Goal: Use online tool/utility: Utilize a website feature to perform a specific function

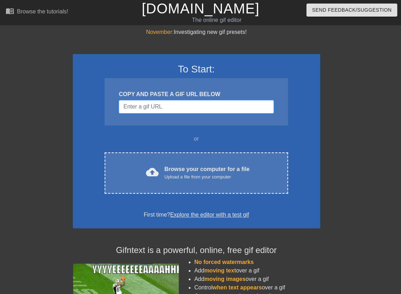
click at [158, 110] on input "Username" at bounding box center [196, 106] width 155 height 13
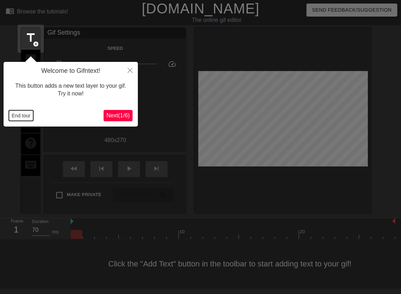
click at [29, 113] on button "End tour" at bounding box center [21, 115] width 24 height 11
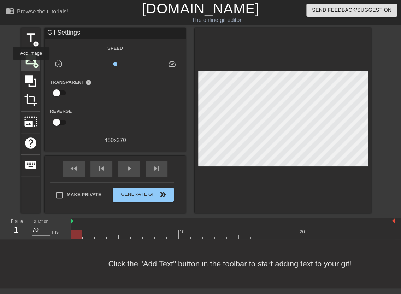
click at [31, 65] on span "image" at bounding box center [30, 59] width 13 height 13
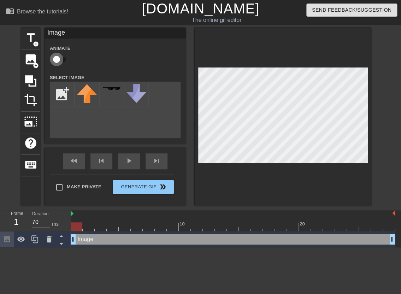
click at [56, 61] on input "checkbox" at bounding box center [56, 59] width 40 height 13
checkbox input "true"
click at [61, 96] on input "file" at bounding box center [62, 94] width 24 height 24
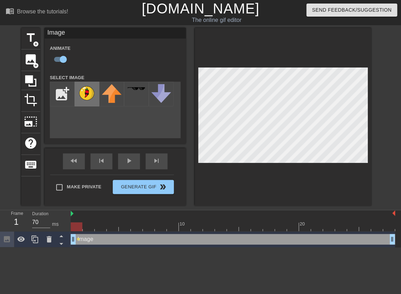
click at [96, 99] on img at bounding box center [87, 93] width 20 height 18
click at [69, 92] on input "file" at bounding box center [62, 94] width 24 height 24
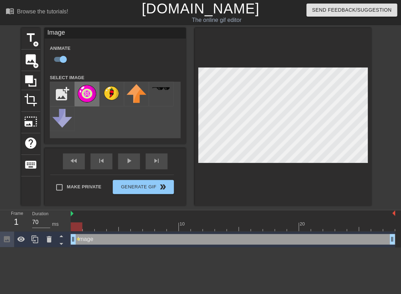
click at [91, 94] on img at bounding box center [87, 93] width 20 height 19
click at [35, 242] on icon at bounding box center [34, 239] width 7 height 8
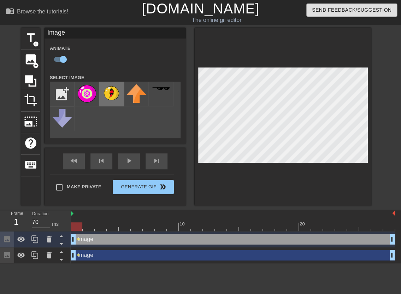
click at [112, 98] on img at bounding box center [112, 93] width 20 height 18
click at [36, 241] on icon at bounding box center [35, 239] width 8 height 8
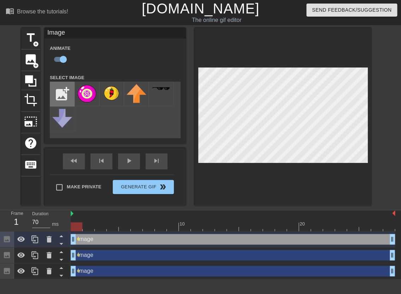
click at [61, 96] on input "file" at bounding box center [62, 94] width 24 height 24
type input "C:\fakepath\IMG_1074 (1).png"
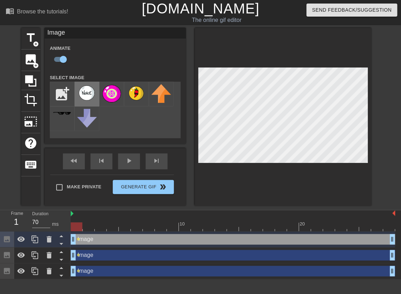
click at [91, 95] on img at bounding box center [87, 93] width 20 height 18
click at [89, 229] on div at bounding box center [233, 226] width 324 height 9
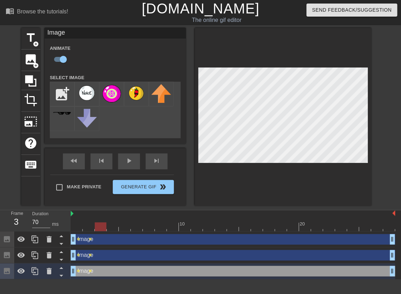
click at [102, 229] on div at bounding box center [233, 226] width 324 height 9
click at [113, 228] on div at bounding box center [233, 226] width 324 height 9
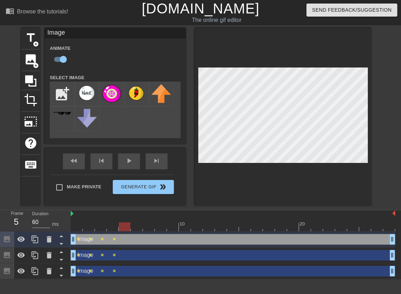
click at [127, 230] on div at bounding box center [233, 226] width 324 height 9
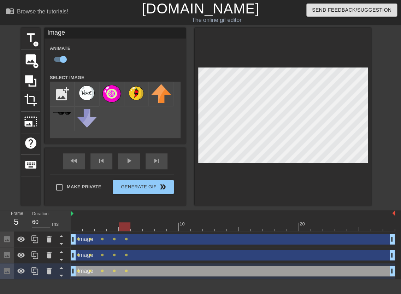
click at [138, 231] on div "10 20" at bounding box center [233, 220] width 324 height 21
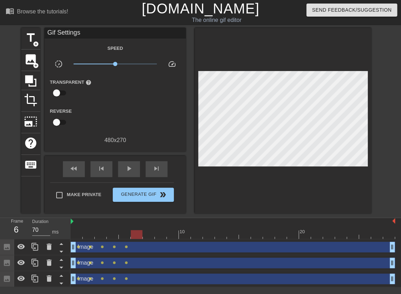
click at [137, 236] on div at bounding box center [233, 234] width 324 height 9
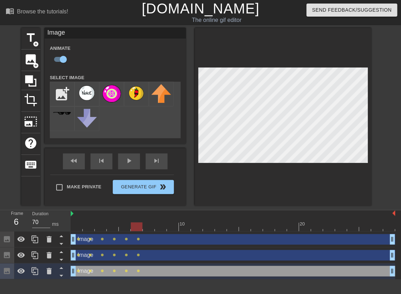
click at [151, 229] on div at bounding box center [233, 226] width 324 height 9
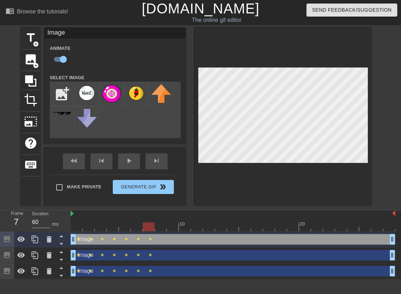
click at [163, 226] on div at bounding box center [233, 226] width 324 height 9
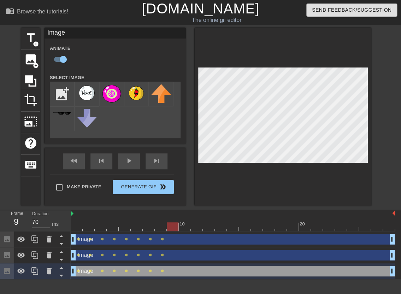
click at [172, 229] on div at bounding box center [233, 226] width 324 height 9
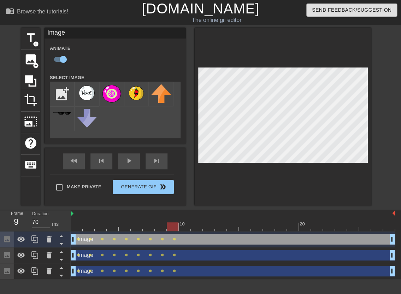
click at [188, 227] on div at bounding box center [233, 226] width 324 height 9
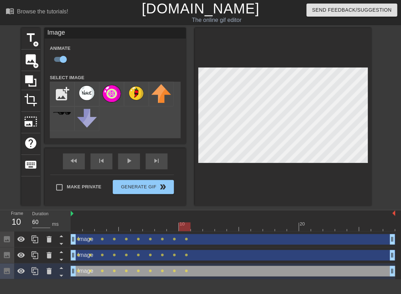
click at [198, 230] on div at bounding box center [233, 226] width 324 height 9
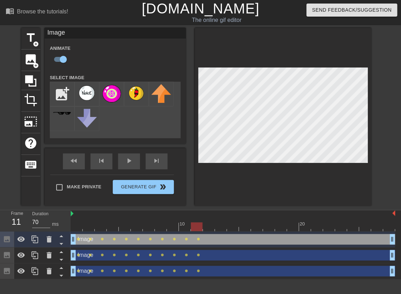
click at [211, 227] on div at bounding box center [233, 226] width 324 height 9
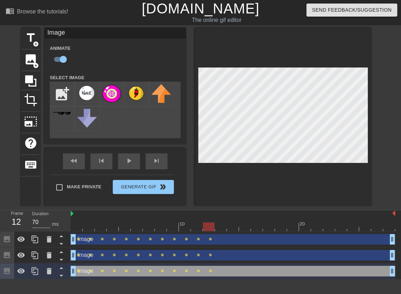
click at [221, 229] on div at bounding box center [233, 226] width 324 height 9
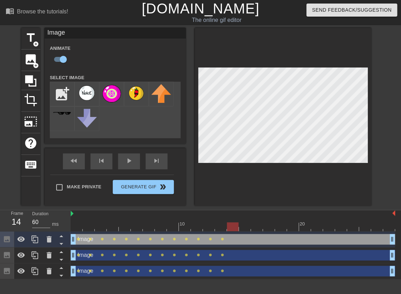
click at [235, 228] on div at bounding box center [233, 226] width 324 height 9
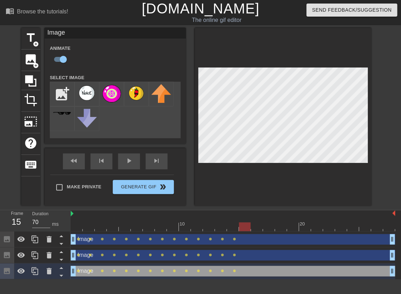
click at [247, 227] on div at bounding box center [233, 226] width 324 height 9
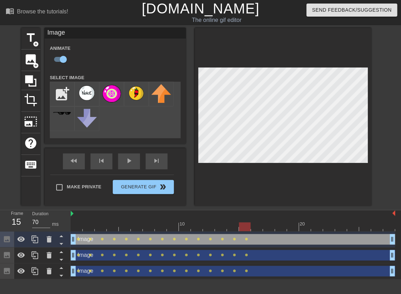
click at [259, 228] on div at bounding box center [233, 226] width 324 height 9
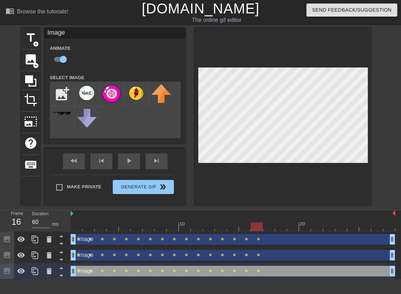
click at [271, 228] on div at bounding box center [233, 226] width 324 height 9
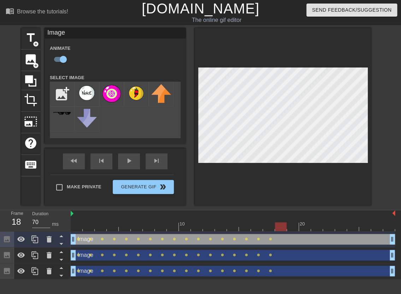
click at [281, 228] on div at bounding box center [233, 226] width 324 height 9
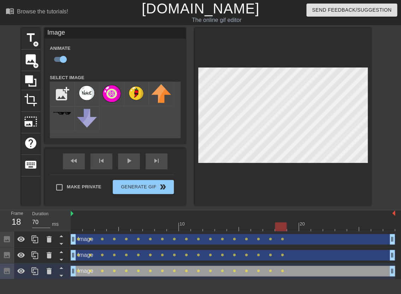
click at [294, 227] on div at bounding box center [233, 226] width 324 height 9
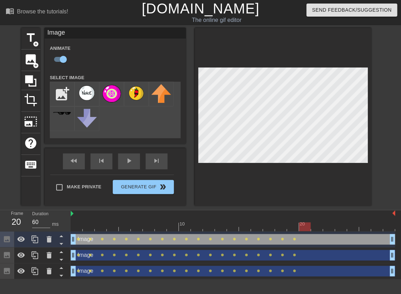
click at [306, 227] on div at bounding box center [233, 226] width 324 height 9
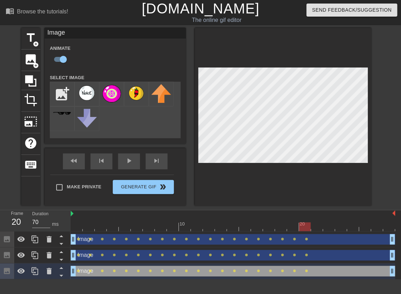
click at [319, 228] on div at bounding box center [233, 226] width 324 height 9
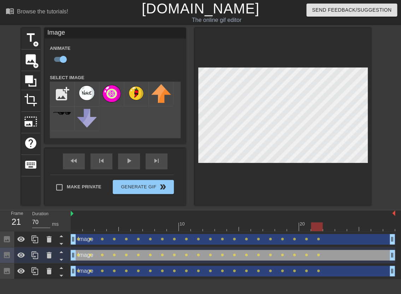
click at [330, 230] on div at bounding box center [233, 226] width 324 height 9
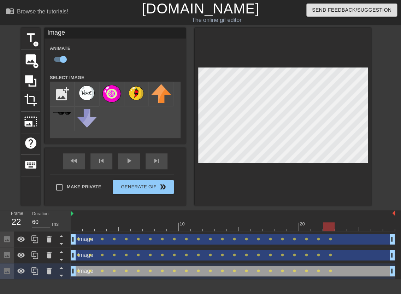
click at [341, 227] on div at bounding box center [233, 226] width 324 height 9
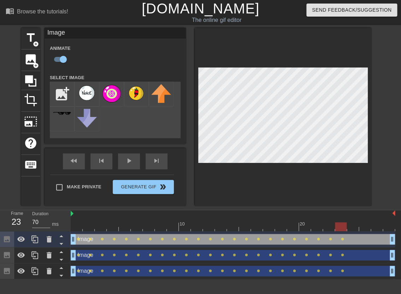
click at [354, 226] on div at bounding box center [233, 226] width 324 height 9
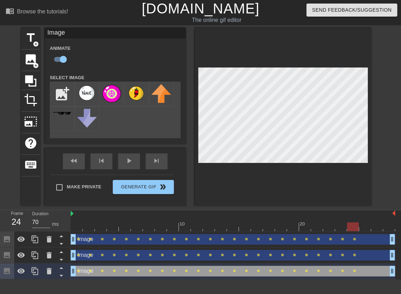
click at [365, 229] on div at bounding box center [233, 226] width 324 height 9
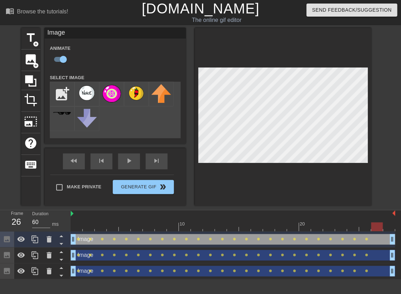
click at [376, 229] on div at bounding box center [233, 226] width 324 height 9
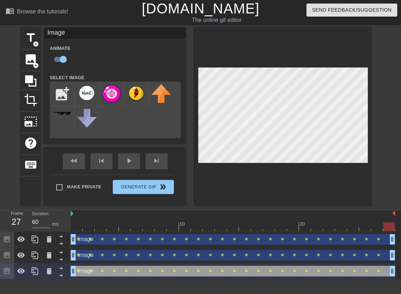
click at [390, 228] on div at bounding box center [233, 226] width 324 height 9
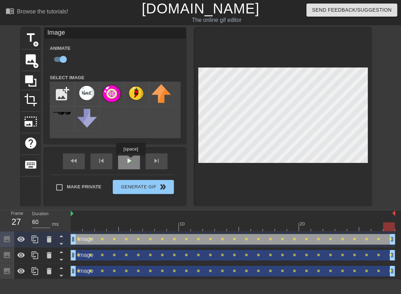
click at [131, 160] on div "fast_rewind skip_previous play_arrow skip_next" at bounding box center [115, 161] width 115 height 27
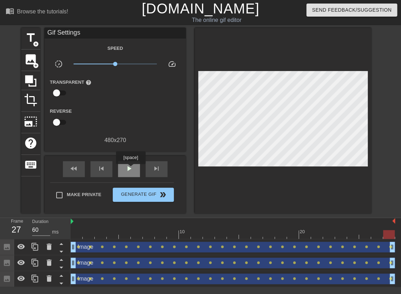
click at [131, 169] on span "play_arrow" at bounding box center [129, 168] width 8 height 8
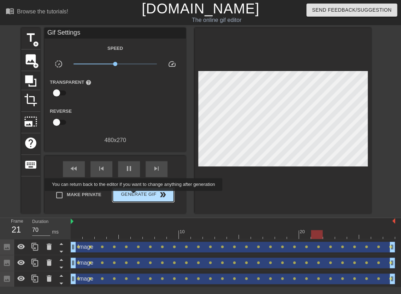
type input "60"
click at [138, 196] on span "Generate Gif double_arrow" at bounding box center [143, 195] width 55 height 8
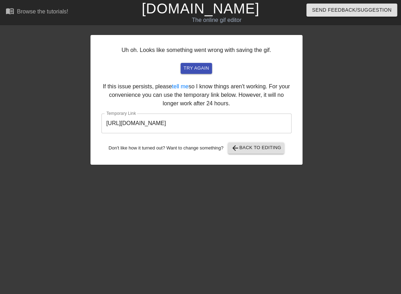
click at [173, 123] on input "https://www.gifntext.com/temp_generations/z8cOg39Z.gif" at bounding box center [196, 123] width 190 height 20
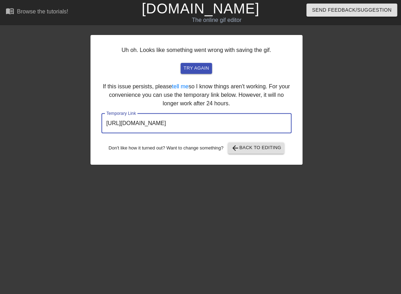
click at [173, 123] on input "https://www.gifntext.com/temp_generations/z8cOg39Z.gif" at bounding box center [196, 123] width 190 height 20
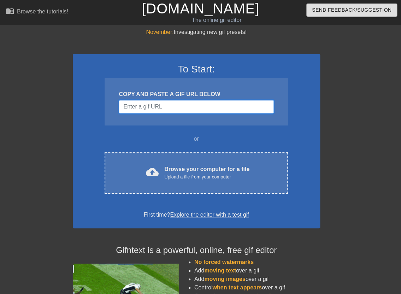
click at [161, 104] on input "Username" at bounding box center [196, 106] width 155 height 13
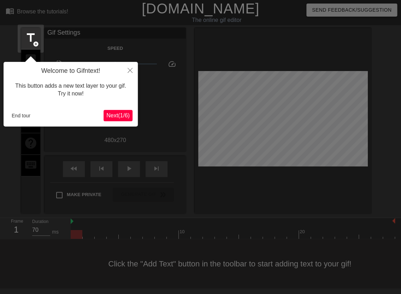
click at [116, 114] on span "Next ( 1 / 6 )" at bounding box center [117, 115] width 23 height 6
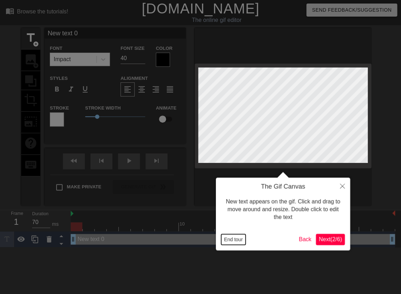
click at [230, 240] on button "End tour" at bounding box center [233, 239] width 24 height 11
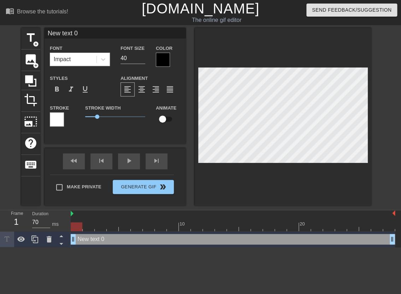
click at [165, 61] on div at bounding box center [163, 60] width 14 height 14
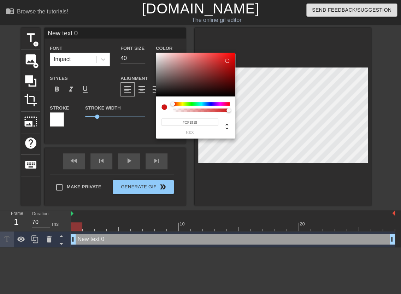
click at [227, 61] on div at bounding box center [196, 75] width 80 height 44
type input "#D91313"
click at [228, 59] on div at bounding box center [227, 61] width 4 height 4
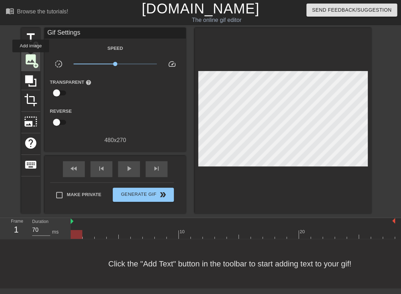
click at [31, 57] on span "image" at bounding box center [30, 59] width 13 height 13
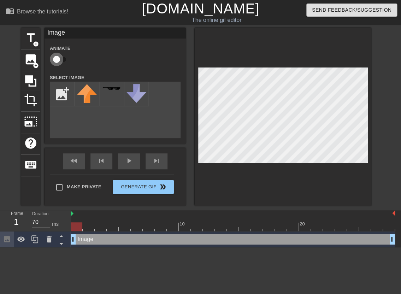
click at [58, 60] on input "checkbox" at bounding box center [56, 59] width 40 height 13
click at [35, 63] on span "add_circle" at bounding box center [36, 66] width 6 height 6
checkbox input "false"
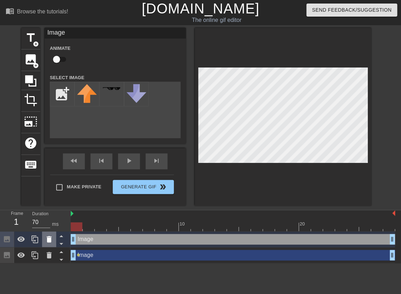
click at [47, 239] on icon at bounding box center [49, 239] width 5 height 6
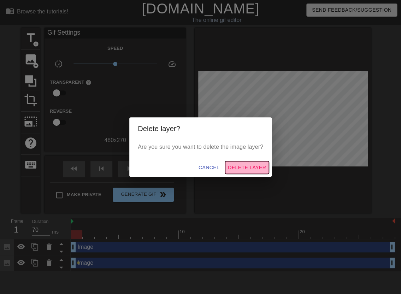
click at [228, 168] on span "Delete Layer" at bounding box center [247, 167] width 38 height 9
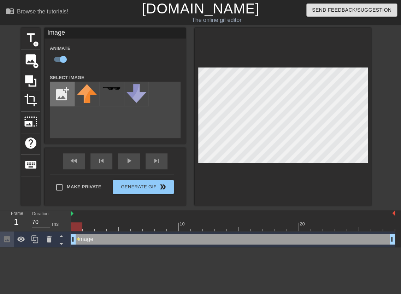
click at [68, 91] on input "file" at bounding box center [62, 94] width 24 height 24
type input "C:\fakepath\IMG_1076 (1).png"
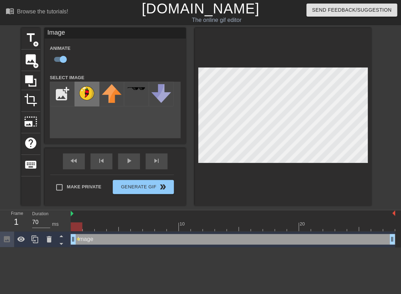
click at [91, 98] on img at bounding box center [87, 93] width 20 height 18
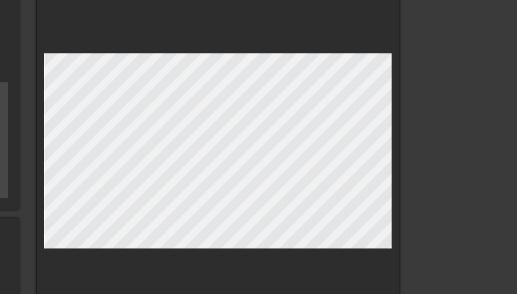
scroll to position [0, 5]
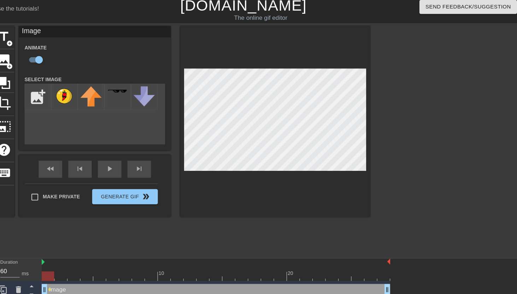
click at [83, 263] on div at bounding box center [227, 261] width 324 height 9
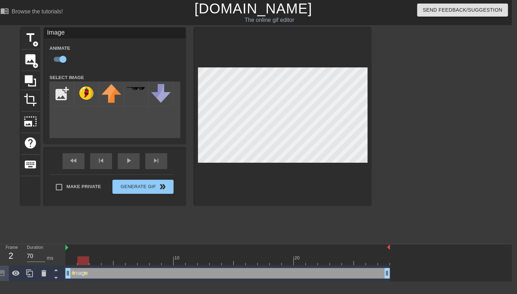
click at [96, 261] on div at bounding box center [227, 261] width 324 height 9
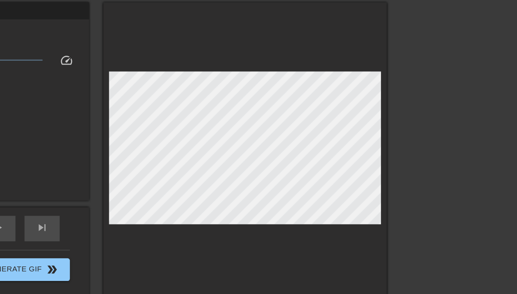
scroll to position [0, 5]
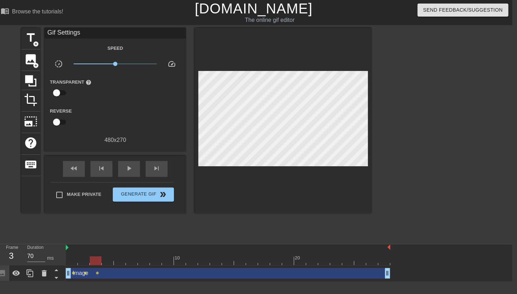
click at [108, 263] on div at bounding box center [228, 261] width 324 height 9
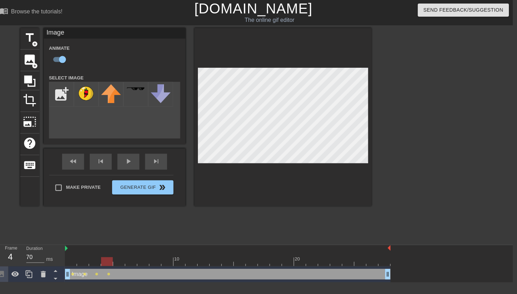
scroll to position [0, 5]
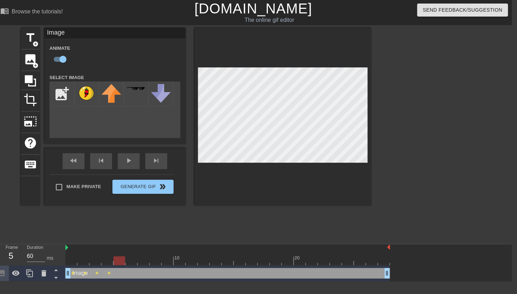
click at [120, 263] on div at bounding box center [227, 261] width 324 height 9
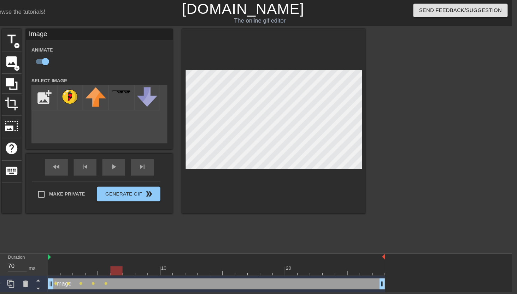
click at [132, 263] on div at bounding box center [227, 261] width 324 height 9
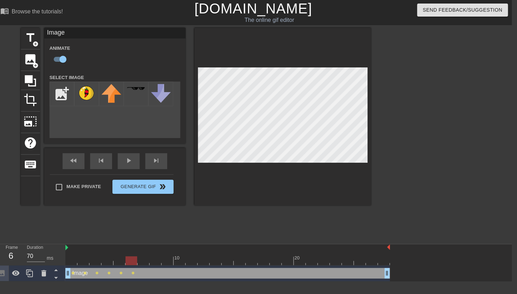
click at [144, 264] on div at bounding box center [227, 261] width 324 height 9
click at [157, 261] on div at bounding box center [227, 261] width 324 height 9
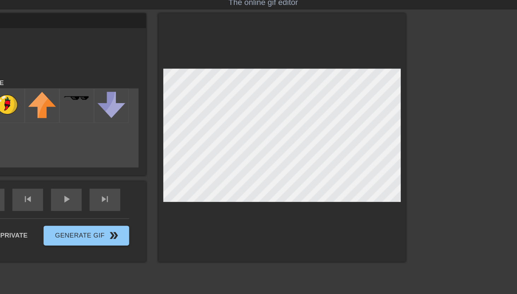
scroll to position [0, 5]
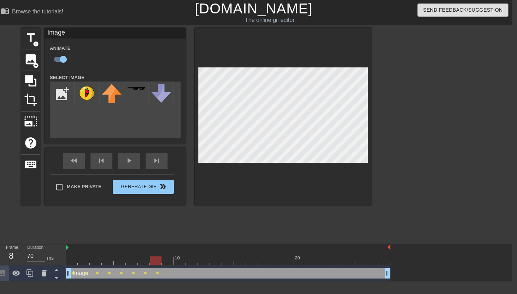
click at [169, 262] on div at bounding box center [228, 261] width 324 height 9
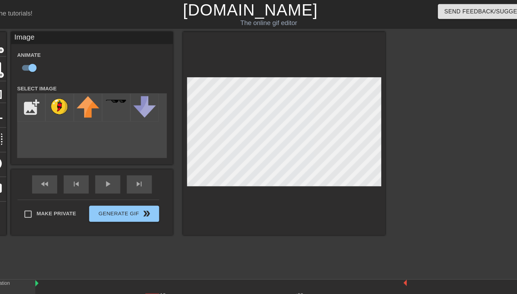
scroll to position [0, 5]
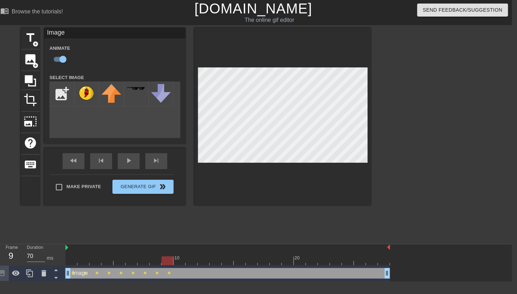
click at [179, 265] on div at bounding box center [227, 261] width 324 height 9
click at [194, 263] on div at bounding box center [227, 261] width 324 height 9
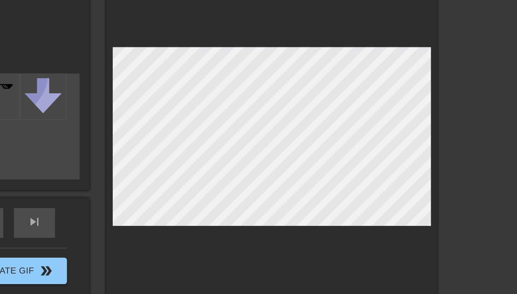
scroll to position [0, 5]
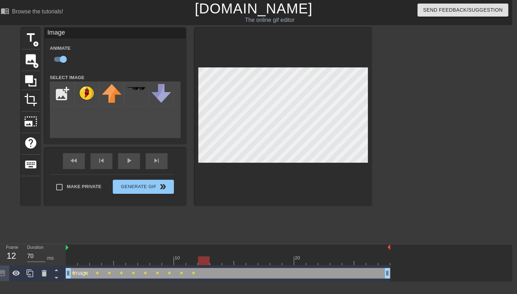
click at [204, 263] on div at bounding box center [228, 261] width 324 height 9
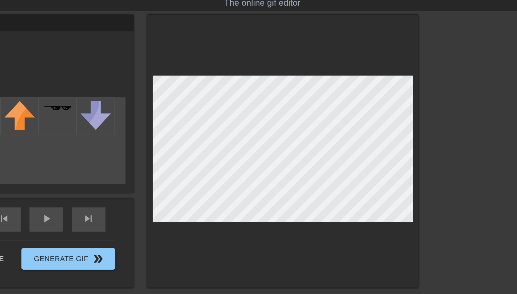
scroll to position [0, 5]
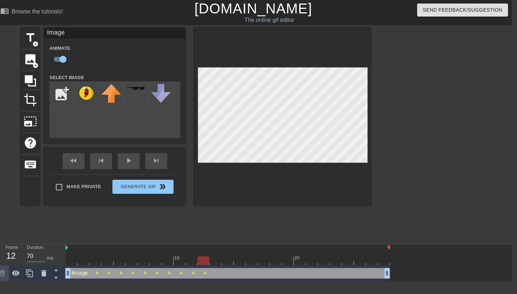
click at [215, 263] on div at bounding box center [227, 261] width 324 height 9
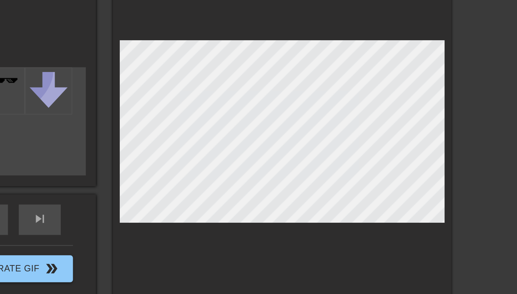
scroll to position [0, 5]
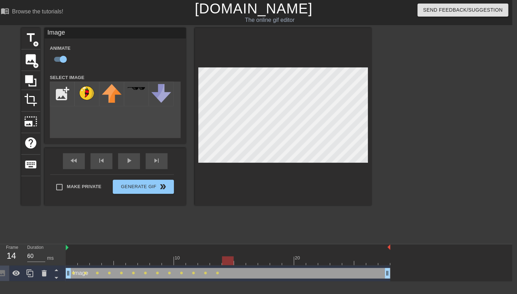
click at [227, 264] on div at bounding box center [228, 261] width 324 height 9
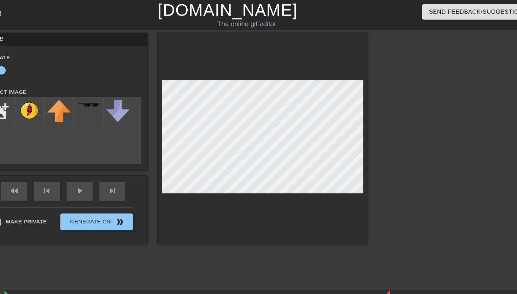
scroll to position [0, 5]
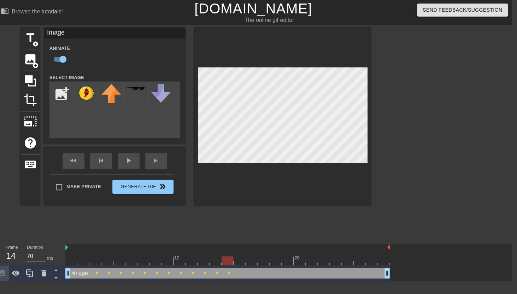
click at [240, 262] on div at bounding box center [227, 261] width 324 height 9
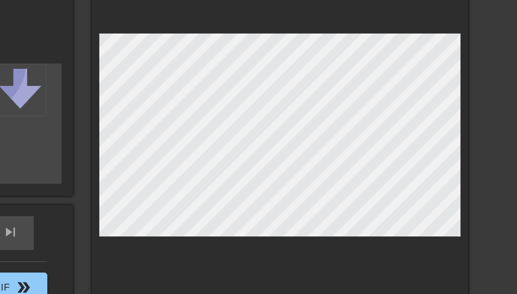
scroll to position [0, 5]
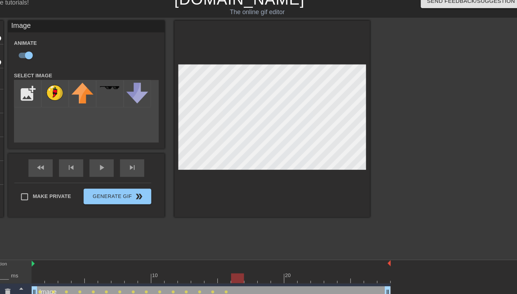
click at [251, 260] on div at bounding box center [228, 261] width 324 height 9
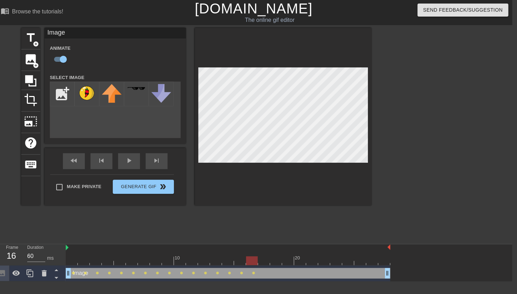
click at [263, 263] on div at bounding box center [228, 261] width 324 height 9
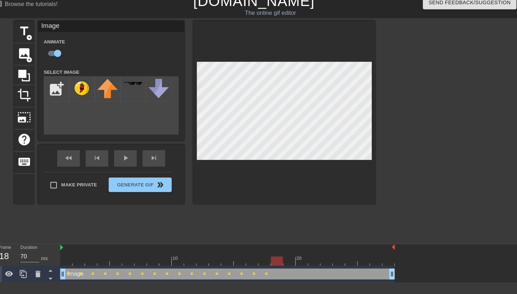
click at [275, 263] on div at bounding box center [228, 261] width 324 height 9
click at [288, 263] on div at bounding box center [228, 261] width 324 height 9
click at [328, 64] on div at bounding box center [283, 117] width 177 height 178
click at [298, 264] on div at bounding box center [228, 261] width 324 height 9
click at [310, 265] on div at bounding box center [228, 261] width 324 height 9
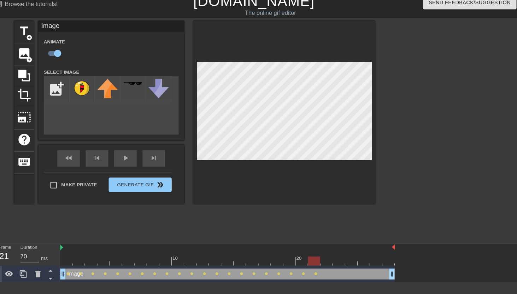
click at [323, 262] on div at bounding box center [228, 261] width 324 height 9
click at [334, 262] on div at bounding box center [228, 261] width 324 height 9
click at [348, 261] on div at bounding box center [228, 261] width 324 height 9
click at [361, 262] on div at bounding box center [228, 261] width 324 height 9
click at [370, 262] on div at bounding box center [228, 261] width 324 height 9
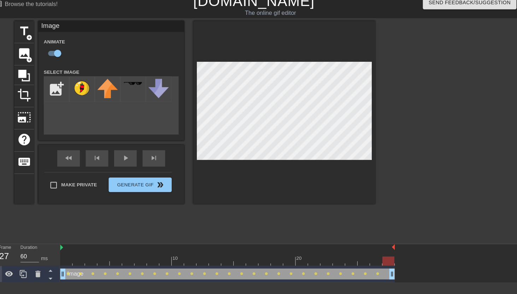
click at [382, 261] on div at bounding box center [228, 261] width 324 height 9
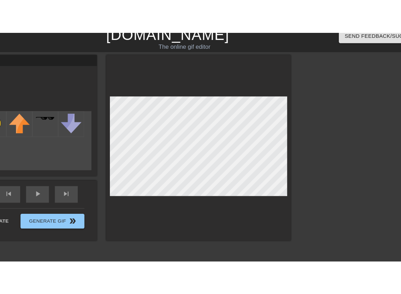
scroll to position [0, 5]
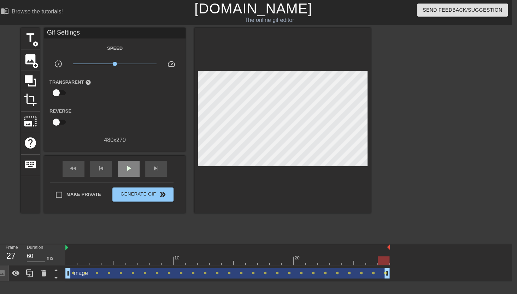
click at [133, 160] on div "fast_rewind skip_previous play_arrow skip_next" at bounding box center [114, 169] width 115 height 27
click at [130, 164] on div "play_arrow" at bounding box center [129, 169] width 22 height 16
click at [117, 65] on span "x1.15" at bounding box center [117, 64] width 4 height 4
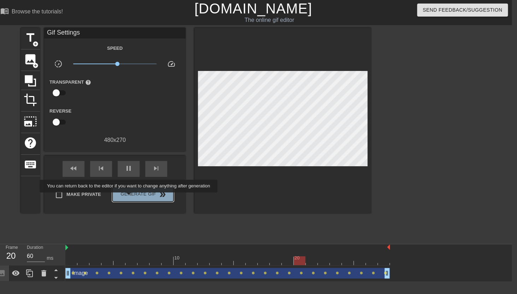
type input "70"
click at [133, 198] on span "Generate Gif double_arrow" at bounding box center [142, 195] width 55 height 8
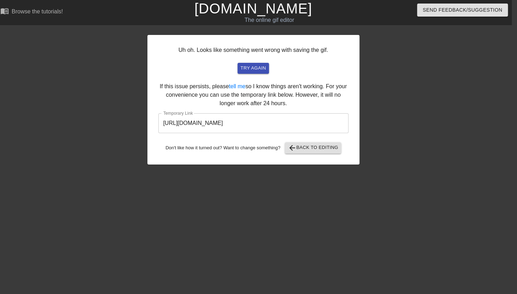
click at [205, 124] on input "https://www.gifntext.com/temp_generations/T4oR7itS.gif" at bounding box center [253, 123] width 190 height 20
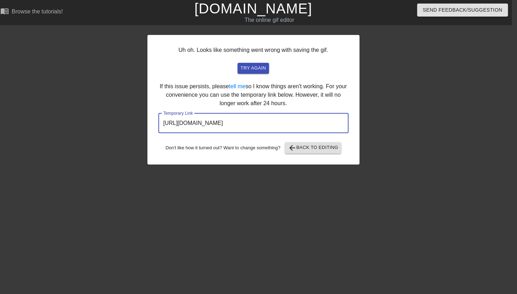
click at [205, 124] on input "https://www.gifntext.com/temp_generations/T4oR7itS.gif" at bounding box center [253, 123] width 190 height 20
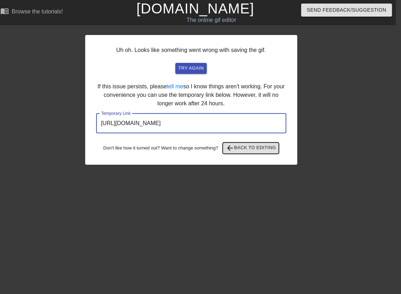
click at [234, 148] on span "arrow_back" at bounding box center [229, 148] width 8 height 8
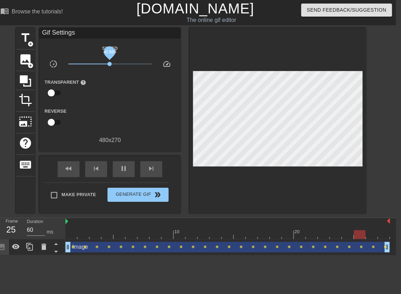
click at [110, 65] on span "x0.989" at bounding box center [109, 64] width 4 height 4
click at [110, 64] on span "x1.00" at bounding box center [110, 64] width 4 height 4
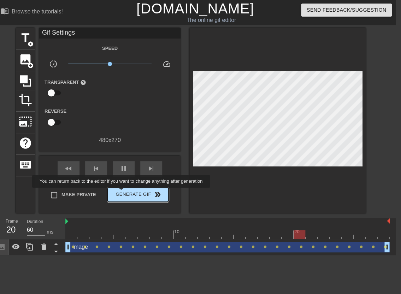
type input "70"
click at [126, 193] on span "Generate Gif double_arrow" at bounding box center [137, 195] width 55 height 8
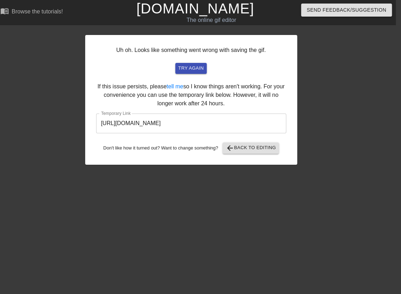
click at [204, 122] on input "https://www.gifntext.com/temp_generations/iPUXnzo8.gif" at bounding box center [191, 123] width 190 height 20
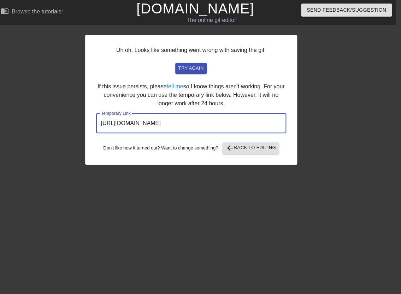
click at [204, 122] on input "https://www.gifntext.com/temp_generations/iPUXnzo8.gif" at bounding box center [191, 123] width 190 height 20
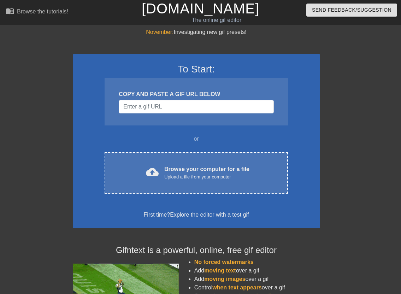
scroll to position [0, 5]
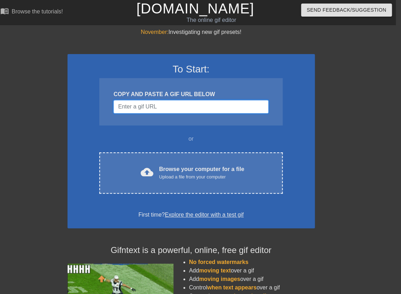
click at [177, 111] on input "Username" at bounding box center [190, 106] width 155 height 13
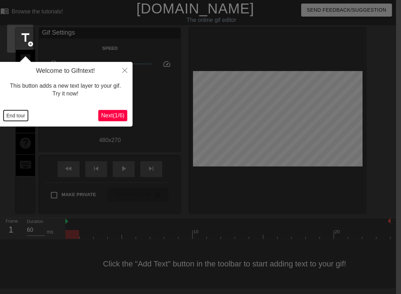
click at [28, 117] on button "End tour" at bounding box center [16, 115] width 24 height 11
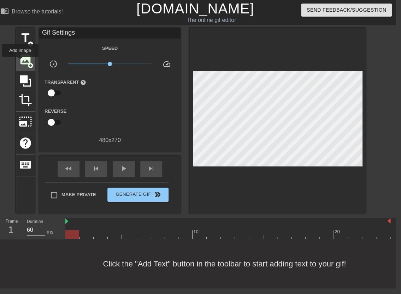
click at [20, 62] on span "image" at bounding box center [25, 59] width 13 height 13
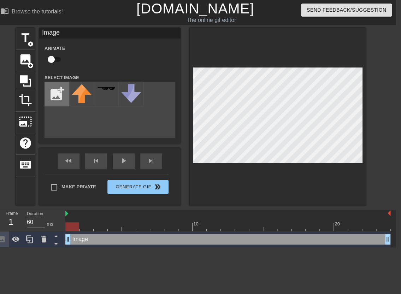
click at [51, 96] on input "file" at bounding box center [57, 94] width 24 height 24
click at [59, 98] on input "file" at bounding box center [57, 94] width 24 height 24
click at [54, 94] on input "file" at bounding box center [57, 94] width 24 height 24
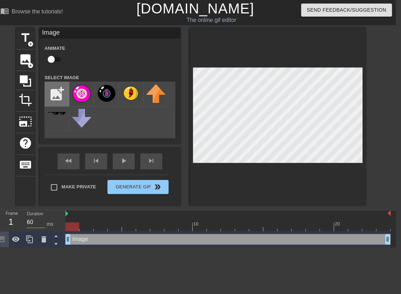
click at [57, 95] on input "file" at bounding box center [57, 94] width 24 height 24
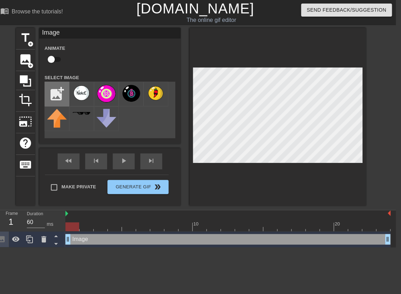
click at [56, 100] on input "file" at bounding box center [57, 94] width 24 height 24
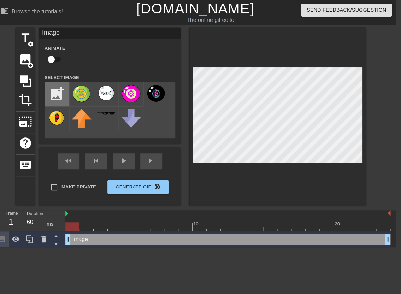
click at [55, 94] on input "file" at bounding box center [57, 94] width 24 height 24
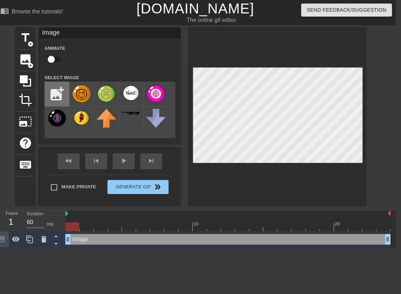
click at [60, 93] on input "file" at bounding box center [57, 94] width 24 height 24
click at [83, 100] on img at bounding box center [82, 93] width 20 height 19
click at [32, 244] on icon at bounding box center [29, 239] width 8 height 8
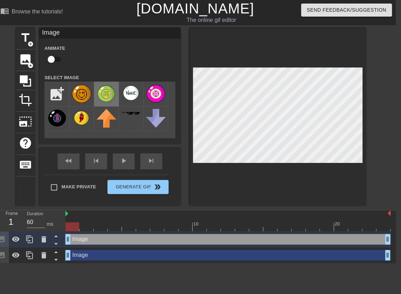
click at [108, 92] on img at bounding box center [106, 93] width 20 height 19
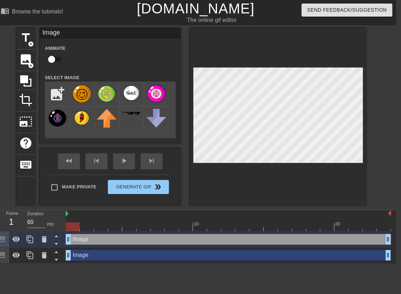
scroll to position [0, 0]
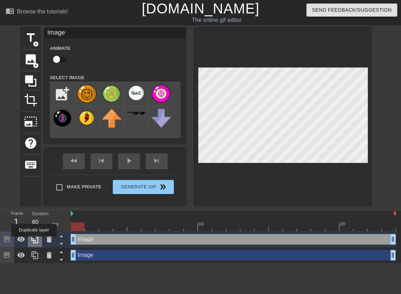
click at [35, 241] on icon at bounding box center [35, 239] width 8 height 8
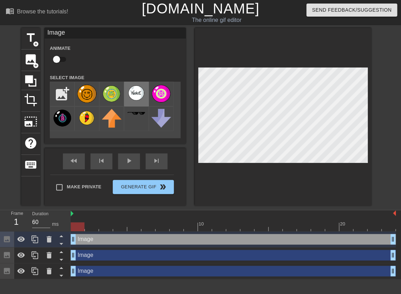
click at [137, 94] on img at bounding box center [137, 93] width 20 height 18
click at [40, 239] on div at bounding box center [35, 239] width 14 height 16
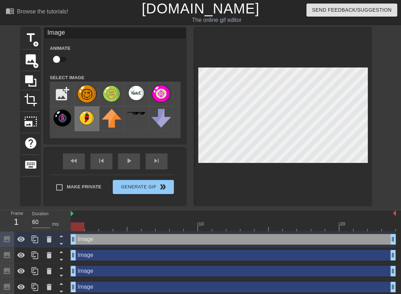
click at [91, 115] on img at bounding box center [87, 118] width 20 height 18
click at [36, 240] on icon at bounding box center [35, 239] width 8 height 8
click at [65, 124] on img at bounding box center [62, 118] width 20 height 19
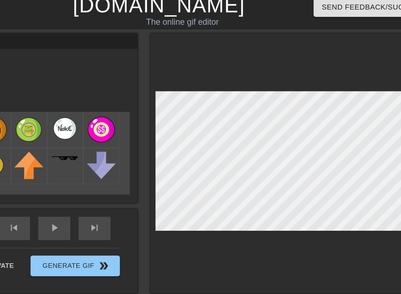
scroll to position [0, 5]
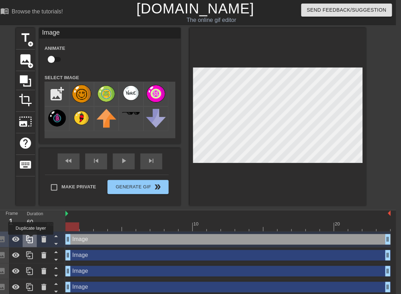
click at [31, 240] on icon at bounding box center [29, 239] width 8 height 8
click at [152, 100] on img at bounding box center [156, 93] width 20 height 19
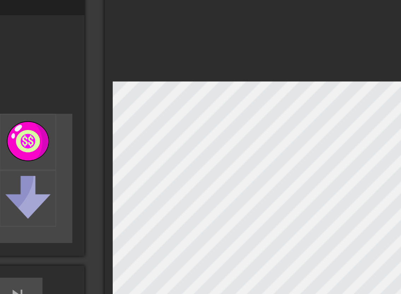
scroll to position [0, 5]
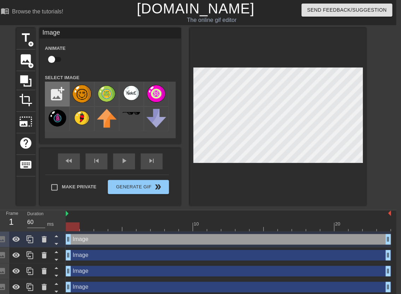
click at [62, 92] on input "file" at bounding box center [57, 94] width 24 height 24
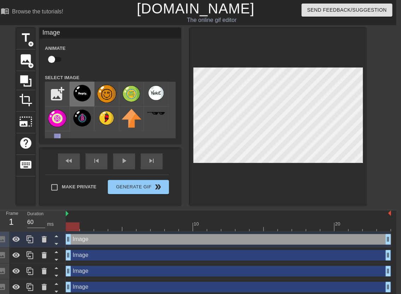
click at [87, 96] on img at bounding box center [82, 93] width 20 height 19
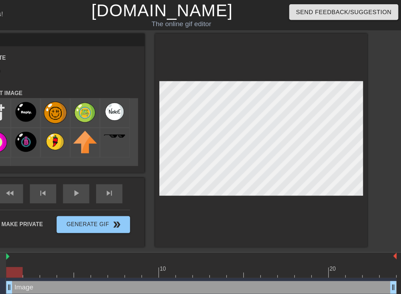
scroll to position [0, 5]
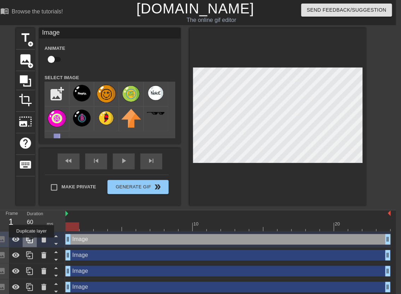
click at [32, 242] on icon at bounding box center [29, 239] width 8 height 8
click at [50, 98] on input "file" at bounding box center [57, 94] width 24 height 24
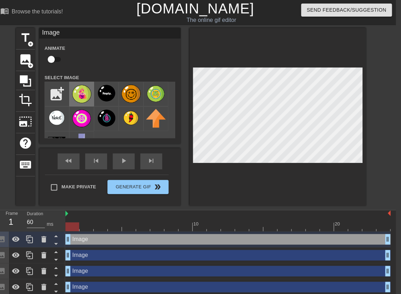
click at [84, 96] on img at bounding box center [82, 93] width 20 height 19
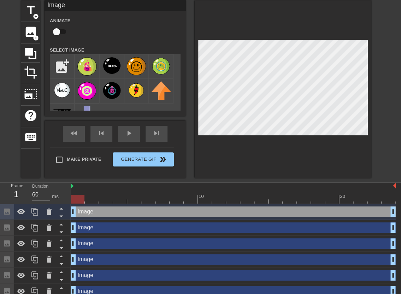
scroll to position [28, 0]
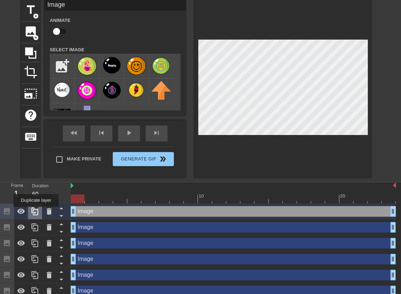
click at [37, 212] on icon at bounding box center [35, 211] width 8 height 8
click at [54, 68] on input "file" at bounding box center [62, 66] width 24 height 24
type input "C:\fakepath\IMG_1079 1 (2).png"
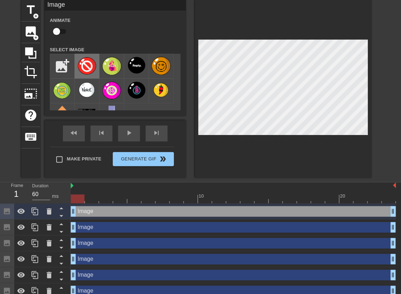
click at [86, 70] on img at bounding box center [87, 65] width 20 height 19
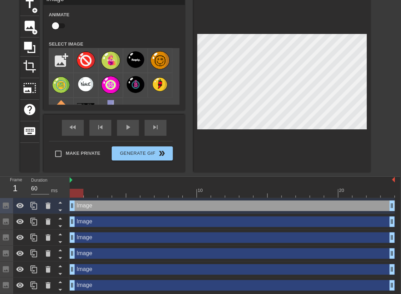
scroll to position [33, 1]
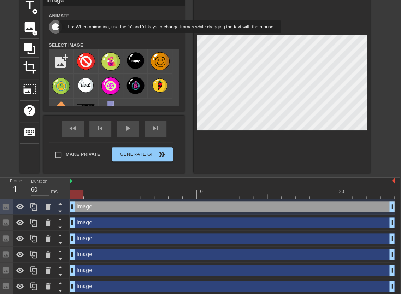
click at [55, 27] on input "checkbox" at bounding box center [55, 26] width 40 height 13
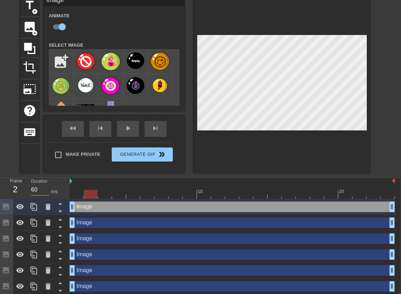
click at [90, 195] on div at bounding box center [232, 194] width 325 height 9
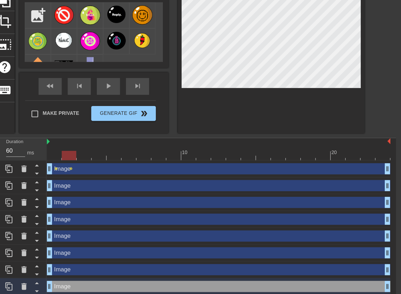
scroll to position [66, 5]
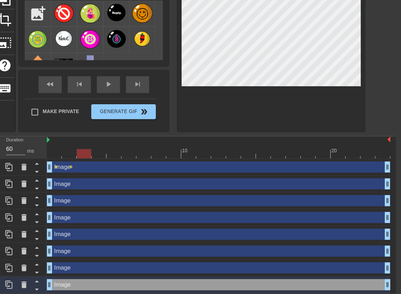
click at [102, 162] on div at bounding box center [228, 161] width 325 height 9
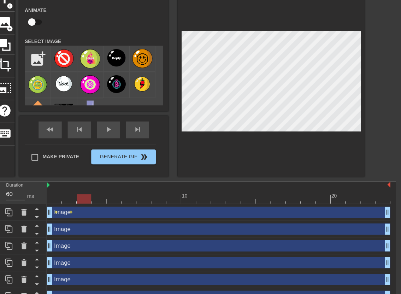
scroll to position [39, 5]
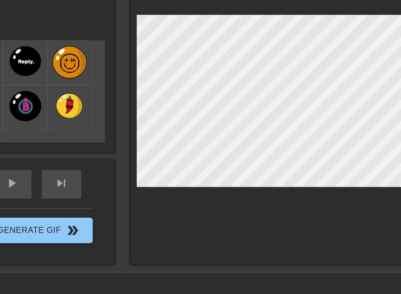
checkbox input "false"
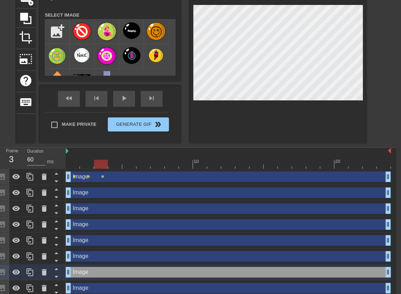
scroll to position [66, 5]
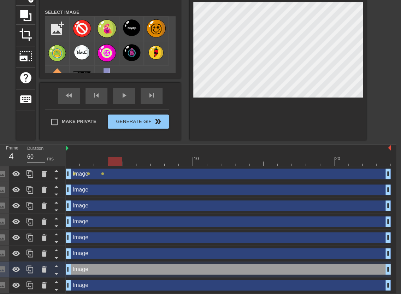
click at [116, 160] on div at bounding box center [228, 161] width 325 height 9
click at [117, 96] on div "play_arrow" at bounding box center [124, 96] width 22 height 16
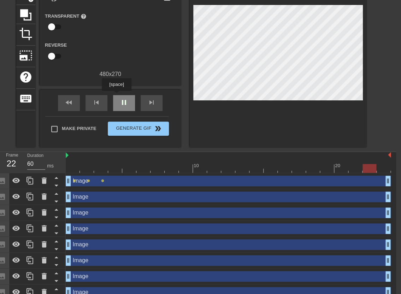
click at [117, 96] on div "pause" at bounding box center [124, 103] width 22 height 16
click at [103, 182] on span "lens" at bounding box center [102, 180] width 3 height 3
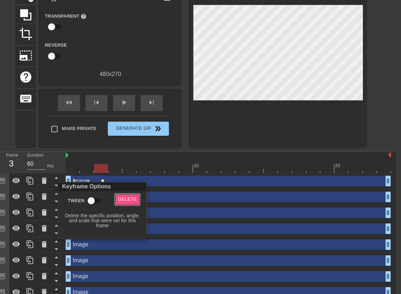
click at [121, 198] on span "Delete" at bounding box center [127, 199] width 19 height 8
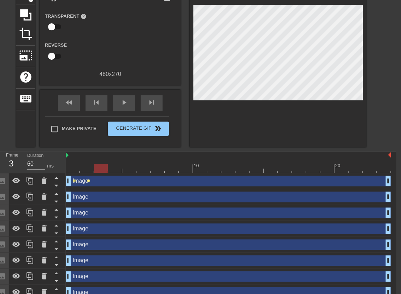
click at [88, 181] on span "lens" at bounding box center [88, 180] width 3 height 3
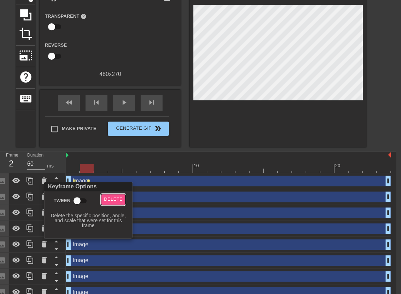
click at [121, 201] on span "Delete" at bounding box center [113, 199] width 19 height 8
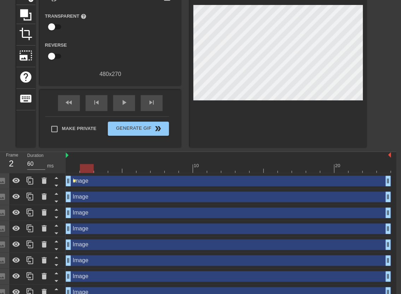
click at [75, 181] on span "lens" at bounding box center [74, 180] width 3 height 3
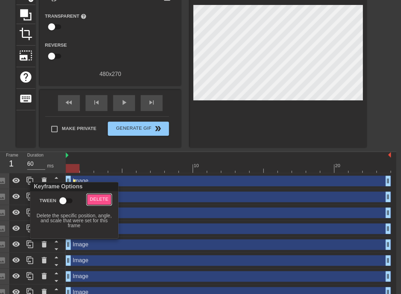
click at [101, 198] on span "Delete" at bounding box center [99, 199] width 19 height 8
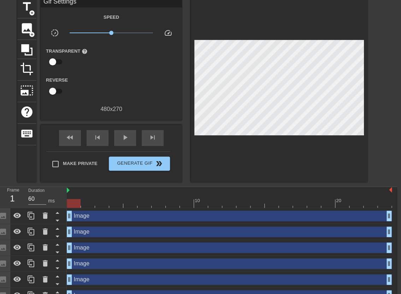
scroll to position [29, 4]
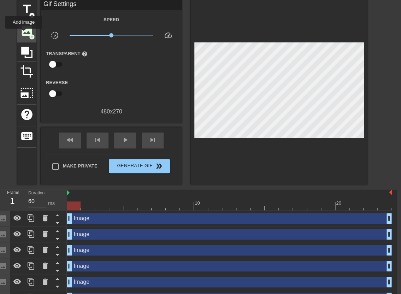
click at [24, 33] on span "image" at bounding box center [26, 30] width 13 height 13
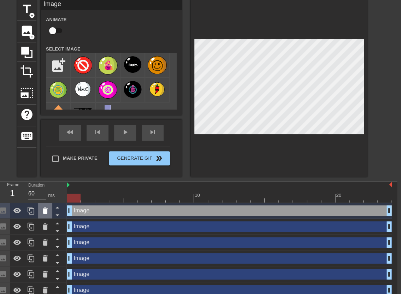
click at [46, 209] on icon at bounding box center [45, 210] width 5 height 6
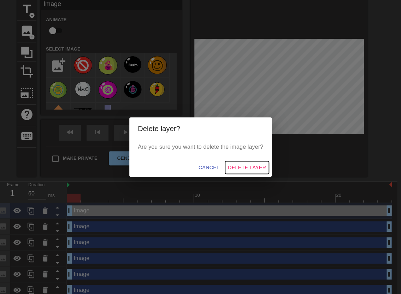
click at [238, 163] on button "Delete Layer" at bounding box center [247, 167] width 44 height 13
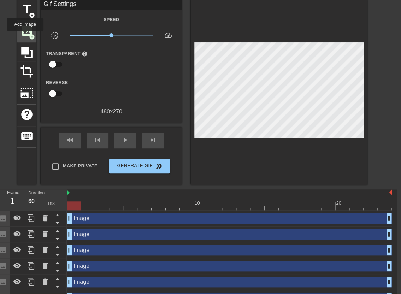
click at [25, 36] on span "image" at bounding box center [26, 30] width 13 height 13
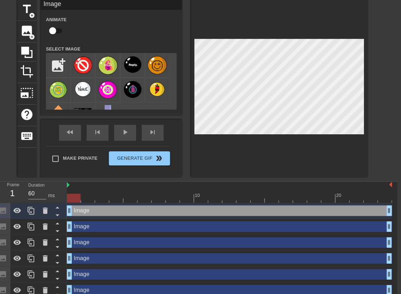
click at [55, 28] on input "checkbox" at bounding box center [53, 30] width 40 height 13
checkbox input "true"
click at [43, 210] on icon at bounding box center [45, 210] width 8 height 8
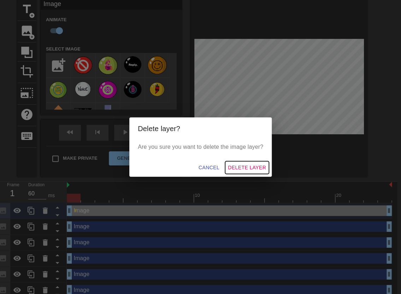
click at [245, 168] on span "Delete Layer" at bounding box center [247, 167] width 38 height 9
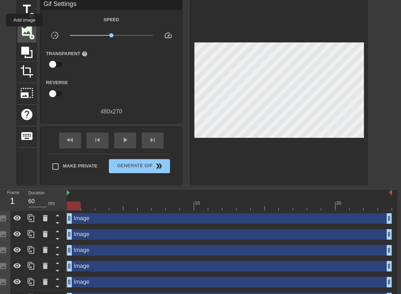
click at [25, 31] on span "image" at bounding box center [26, 30] width 13 height 13
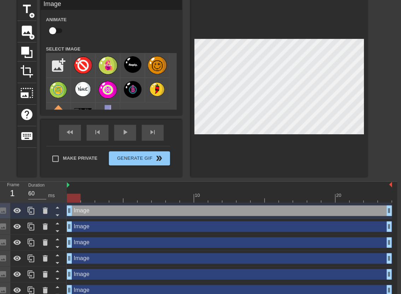
click at [320, 176] on div at bounding box center [279, 88] width 177 height 178
click at [55, 27] on input "checkbox" at bounding box center [53, 30] width 40 height 13
checkbox input "true"
click at [76, 211] on div "Image drag_handle drag_handle lens" at bounding box center [229, 211] width 325 height 16
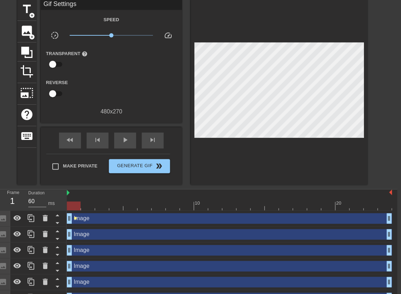
click at [76, 218] on span "lens" at bounding box center [75, 218] width 3 height 3
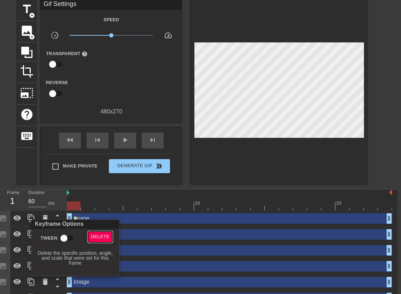
click at [101, 233] on span "Delete" at bounding box center [100, 237] width 19 height 8
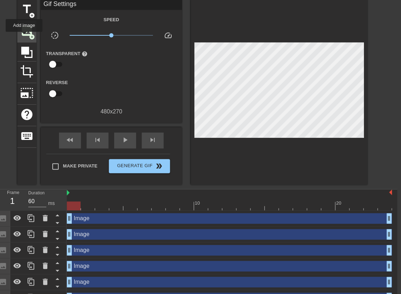
click at [24, 35] on span "image" at bounding box center [26, 30] width 13 height 13
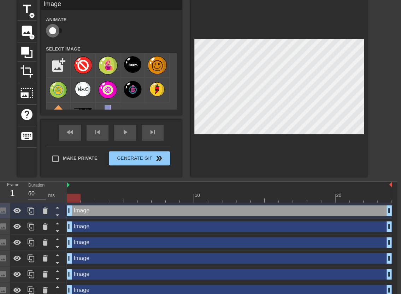
click at [55, 31] on input "checkbox" at bounding box center [53, 30] width 40 height 13
click at [358, 183] on div "menu_book Browse the tutorials! [DOMAIN_NAME] The online gif editor Send Feedba…" at bounding box center [196, 166] width 401 height 391
click at [126, 229] on div "Image drag_handle drag_handle" at bounding box center [229, 226] width 325 height 11
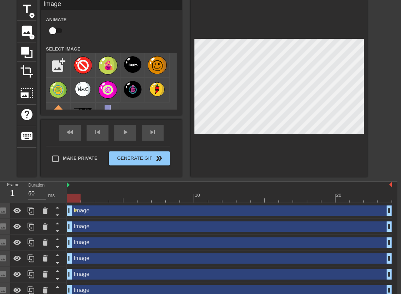
click at [60, 29] on input "checkbox" at bounding box center [53, 30] width 40 height 13
click at [137, 229] on div "Image drag_handle drag_handle" at bounding box center [229, 226] width 325 height 11
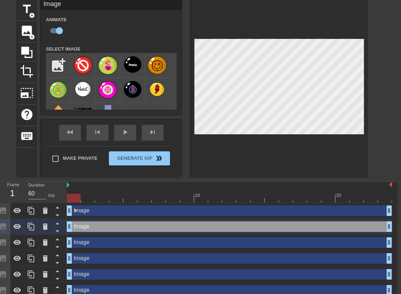
click at [132, 242] on div "Image drag_handle drag_handle" at bounding box center [229, 242] width 325 height 11
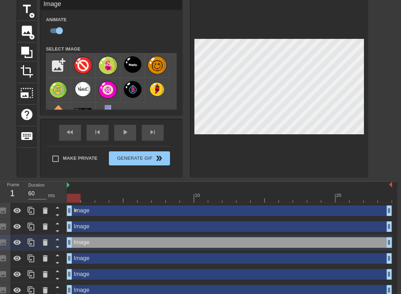
click at [127, 254] on div "Image drag_handle drag_handle" at bounding box center [229, 258] width 325 height 11
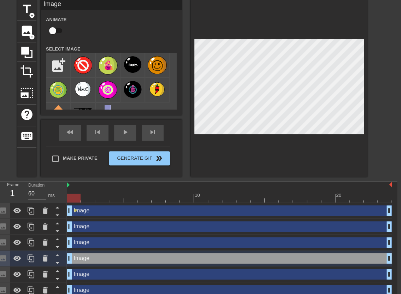
click at [54, 32] on input "checkbox" at bounding box center [53, 30] width 40 height 13
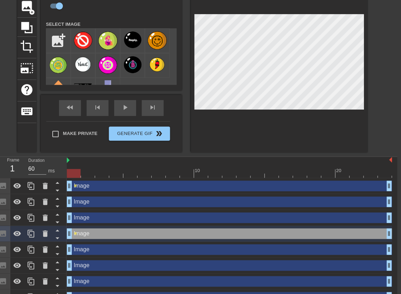
scroll to position [55, 4]
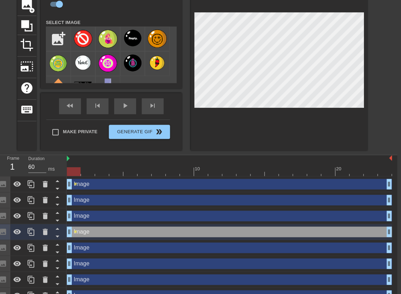
click at [89, 246] on div "Image drag_handle drag_handle" at bounding box center [229, 247] width 325 height 11
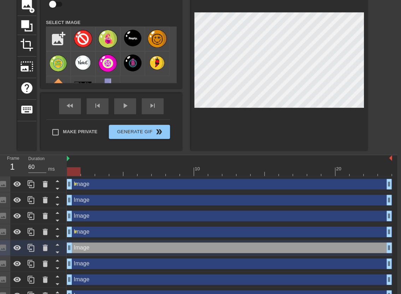
click at [53, 2] on input "checkbox" at bounding box center [53, 4] width 40 height 13
click at [89, 218] on div "Image drag_handle drag_handle" at bounding box center [229, 216] width 325 height 11
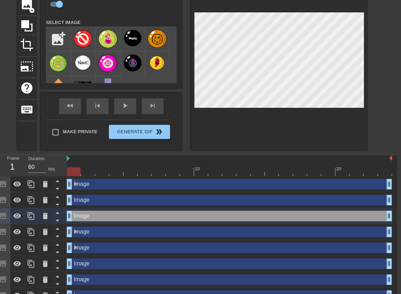
click at [92, 263] on div "Image drag_handle drag_handle" at bounding box center [229, 263] width 325 height 11
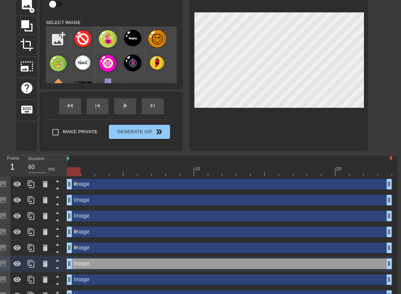
click at [55, 6] on input "checkbox" at bounding box center [53, 4] width 40 height 13
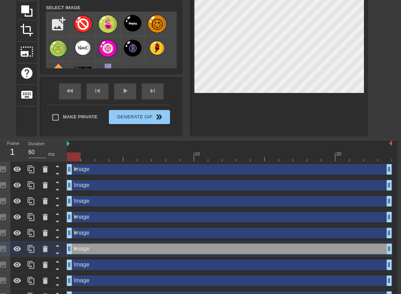
scroll to position [72, 4]
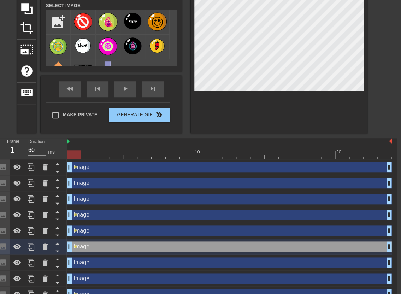
click at [98, 264] on div "Image drag_handle drag_handle" at bounding box center [229, 262] width 325 height 11
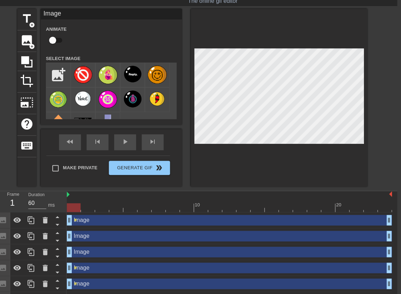
scroll to position [0, 4]
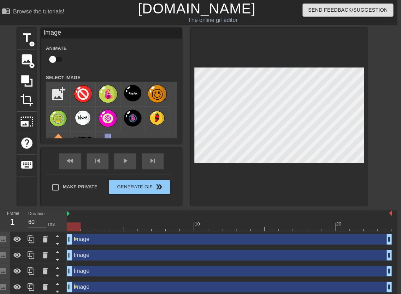
click at [51, 60] on input "checkbox" at bounding box center [53, 59] width 40 height 13
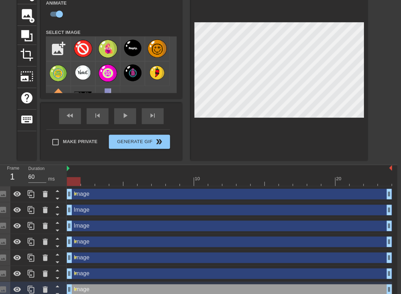
scroll to position [98, 4]
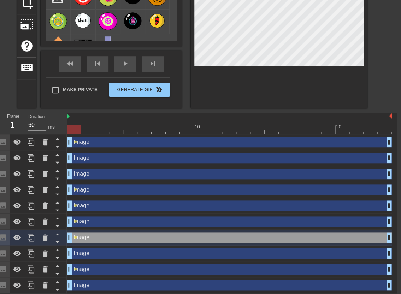
click at [91, 283] on div "Image drag_handle drag_handle" at bounding box center [229, 285] width 325 height 11
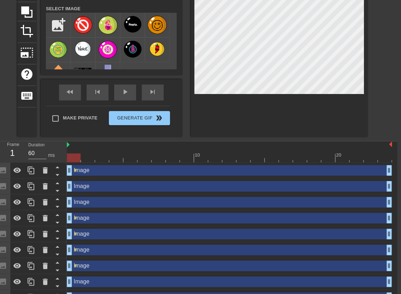
scroll to position [0, 4]
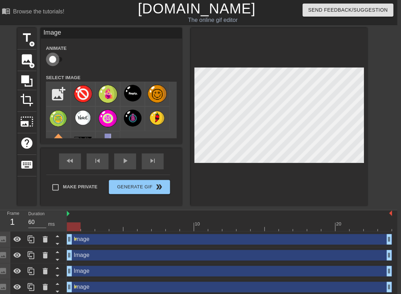
click at [53, 60] on input "checkbox" at bounding box center [53, 59] width 40 height 13
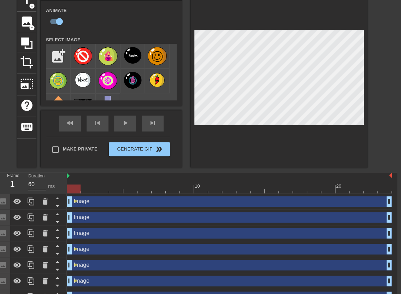
scroll to position [98, 4]
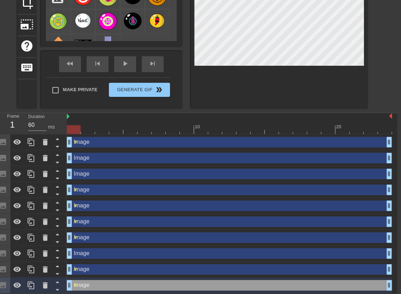
click at [99, 160] on div "Image drag_handle drag_handle" at bounding box center [229, 158] width 325 height 11
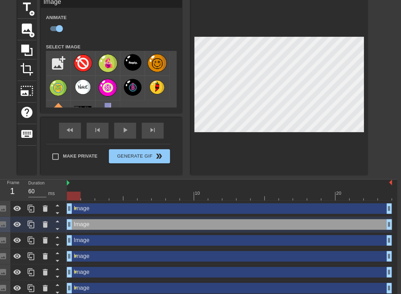
scroll to position [31, 4]
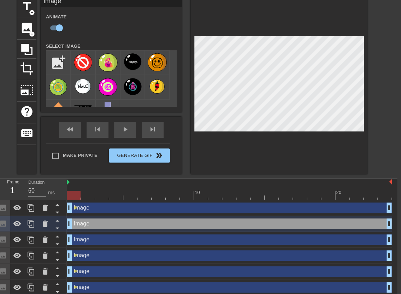
click at [129, 207] on div "Image drag_handle drag_handle" at bounding box center [229, 208] width 325 height 11
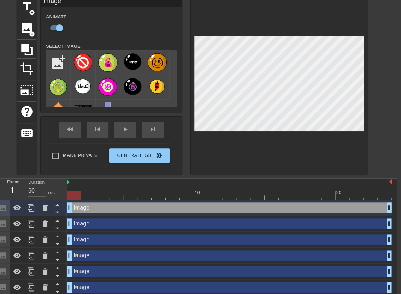
click at [105, 222] on div "Image drag_handle drag_handle" at bounding box center [229, 223] width 325 height 11
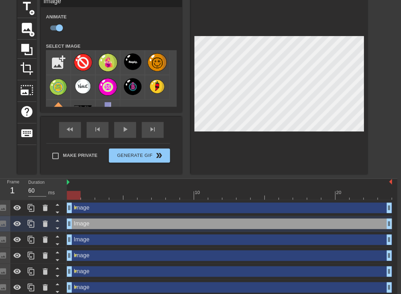
click at [102, 239] on div "Image drag_handle drag_handle" at bounding box center [229, 239] width 325 height 11
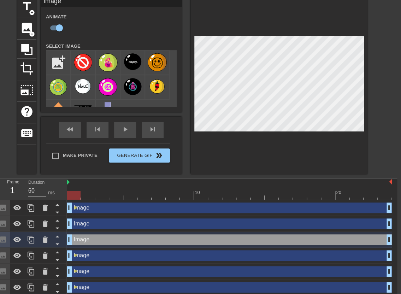
click at [103, 224] on div "Image drag_handle drag_handle" at bounding box center [229, 223] width 325 height 11
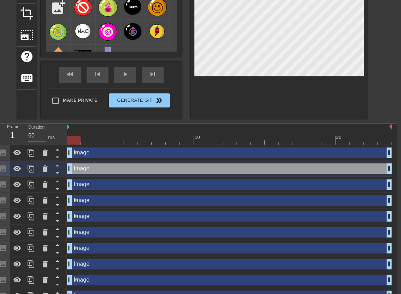
scroll to position [98, 4]
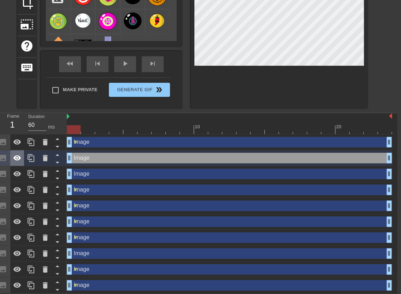
click at [16, 157] on icon at bounding box center [17, 158] width 8 height 8
click at [16, 142] on icon at bounding box center [17, 142] width 8 height 8
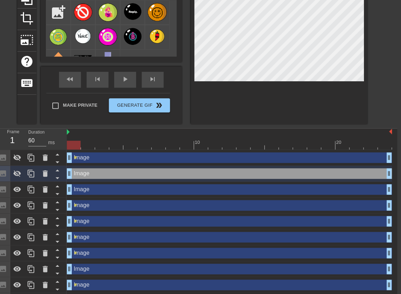
scroll to position [83, 4]
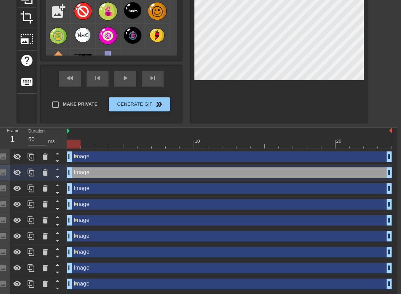
click at [108, 191] on div "Image drag_handle drag_handle" at bounding box center [229, 188] width 325 height 11
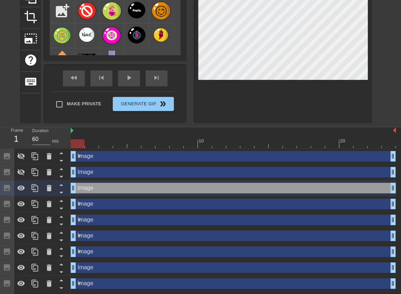
scroll to position [98, 0]
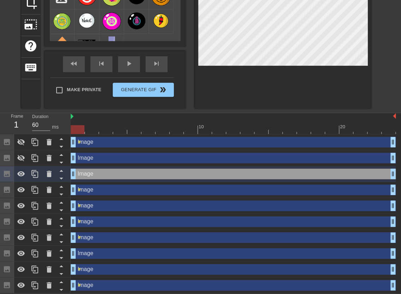
click at [109, 256] on div "Image drag_handle drag_handle" at bounding box center [233, 253] width 325 height 11
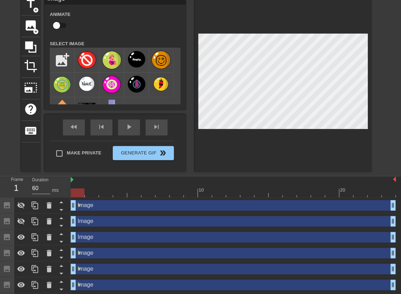
scroll to position [0, 0]
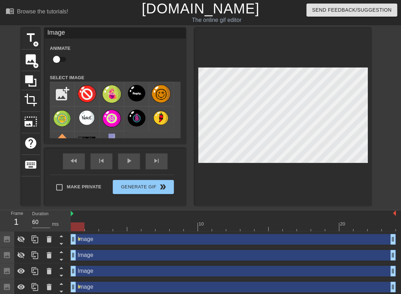
click at [57, 59] on input "checkbox" at bounding box center [56, 59] width 40 height 13
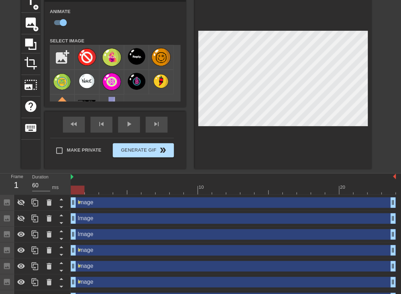
scroll to position [98, 0]
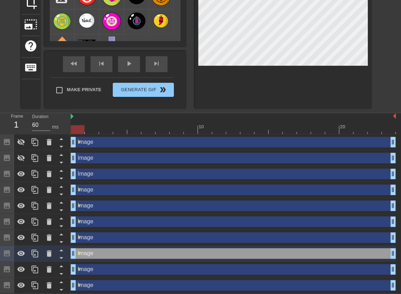
click at [101, 175] on div "Image drag_handle drag_handle" at bounding box center [233, 174] width 325 height 11
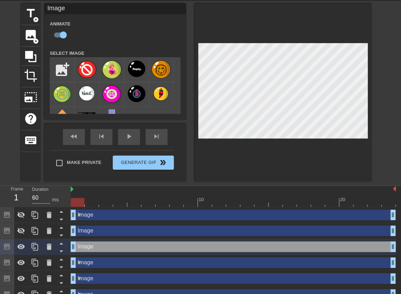
scroll to position [0, 0]
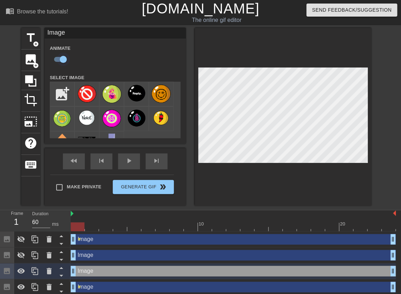
click at [64, 60] on input "checkbox" at bounding box center [63, 59] width 40 height 13
click at [64, 60] on input "checkbox" at bounding box center [56, 59] width 40 height 13
checkbox input "true"
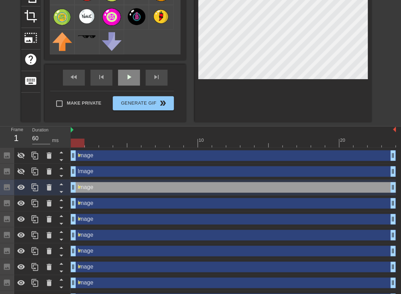
scroll to position [98, 0]
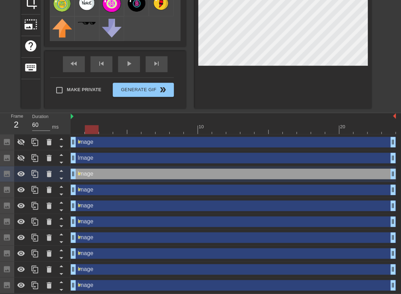
click at [92, 129] on div at bounding box center [233, 129] width 325 height 9
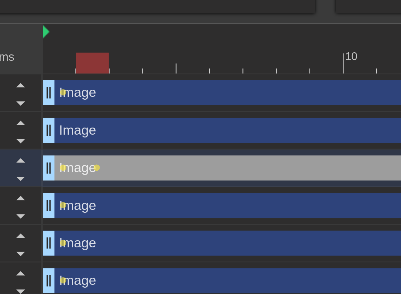
scroll to position [33, 0]
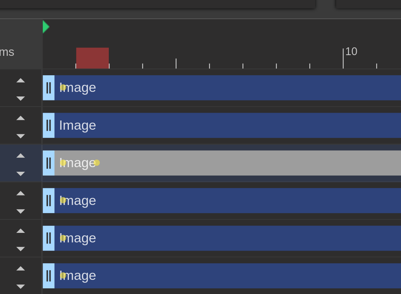
click at [106, 254] on div "Image drag_handle drag_handle" at bounding box center [233, 254] width 325 height 11
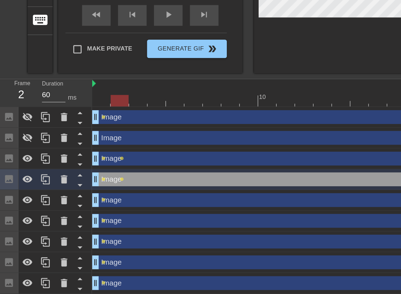
scroll to position [83, 0]
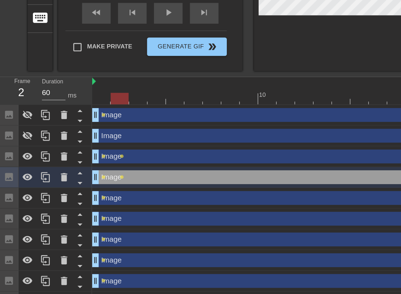
click at [140, 219] on div "Image drag_handle drag_handle" at bounding box center [233, 220] width 325 height 11
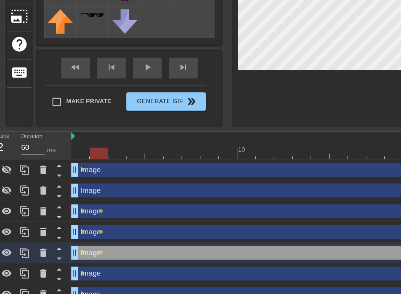
scroll to position [98, 0]
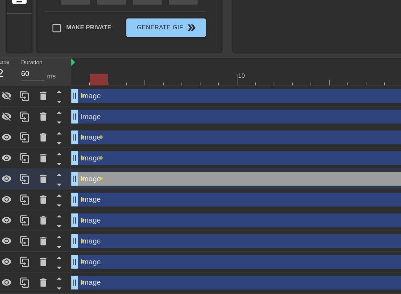
click at [132, 219] on div "Image drag_handle drag_handle" at bounding box center [233, 221] width 325 height 11
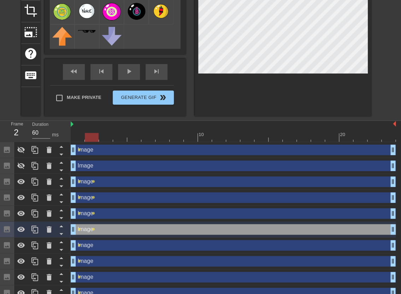
scroll to position [98, 0]
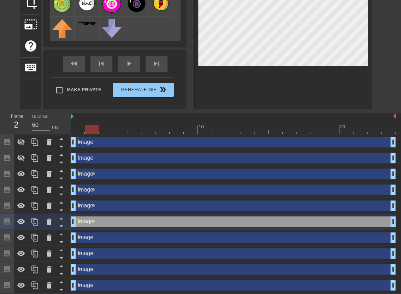
click at [154, 239] on div "Image drag_handle drag_handle" at bounding box center [233, 237] width 325 height 11
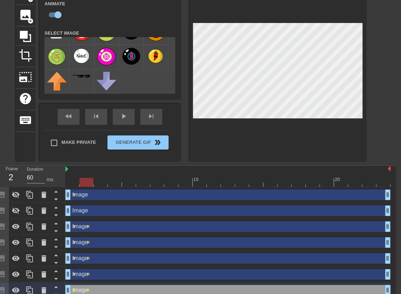
scroll to position [98, 5]
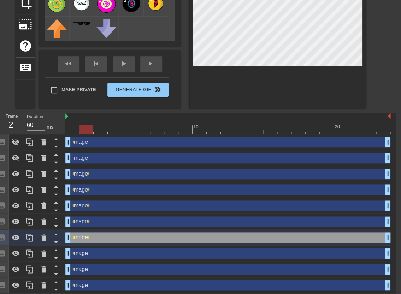
click at [143, 255] on div "Image drag_handle drag_handle" at bounding box center [227, 253] width 325 height 11
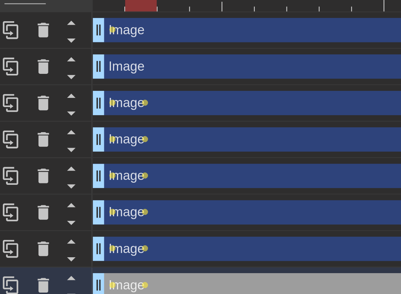
scroll to position [98, 0]
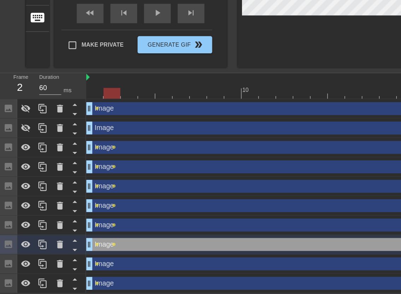
click at [131, 269] on div "Image drag_handle drag_handle" at bounding box center [233, 269] width 325 height 11
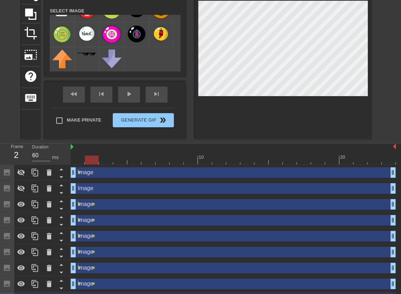
scroll to position [98, 0]
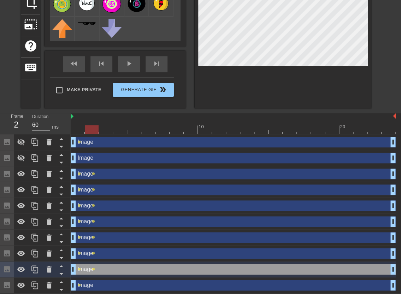
click at [134, 285] on div "Image drag_handle drag_handle" at bounding box center [233, 285] width 325 height 11
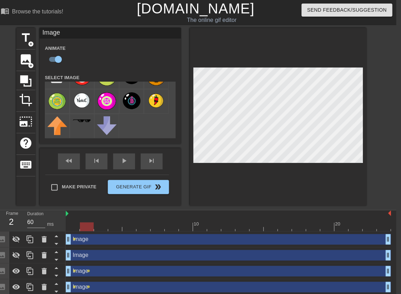
scroll to position [20, 5]
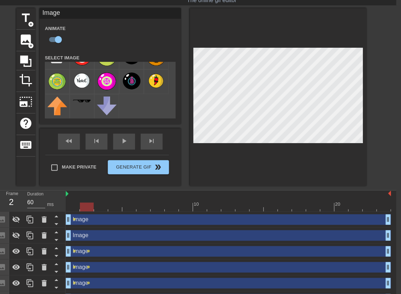
click at [100, 210] on div at bounding box center [228, 207] width 325 height 9
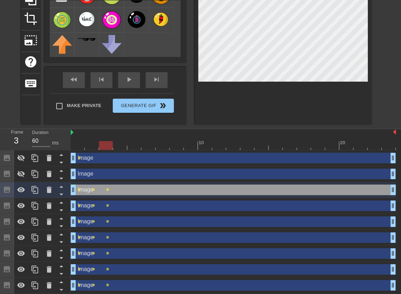
scroll to position [98, 0]
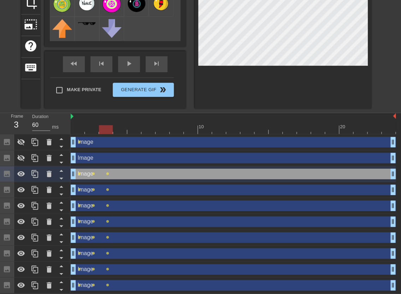
click at [121, 130] on div at bounding box center [233, 129] width 325 height 9
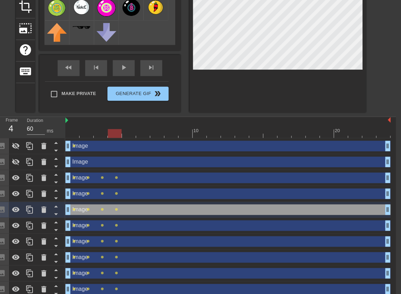
scroll to position [98, 5]
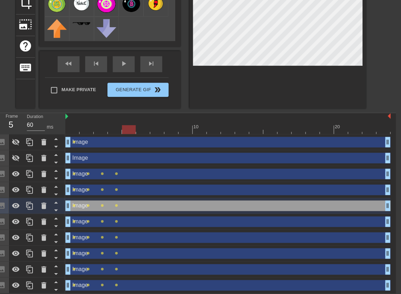
click at [130, 130] on div at bounding box center [227, 129] width 325 height 9
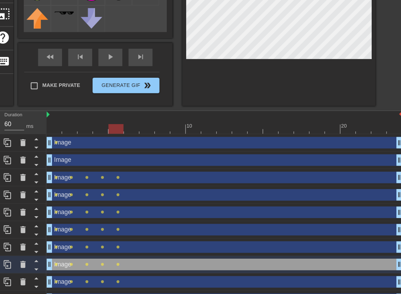
scroll to position [98, 5]
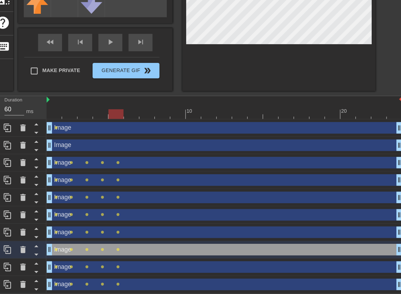
click at [145, 130] on div at bounding box center [228, 129] width 325 height 9
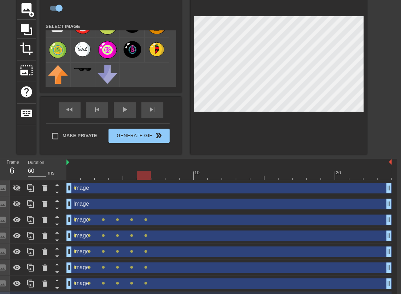
scroll to position [53, 4]
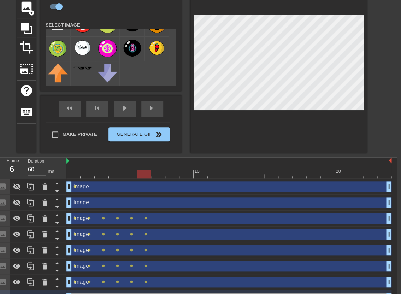
click at [159, 175] on div at bounding box center [228, 174] width 325 height 9
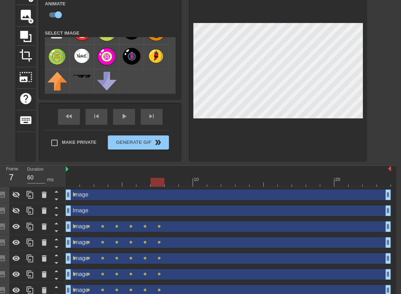
scroll to position [52, 5]
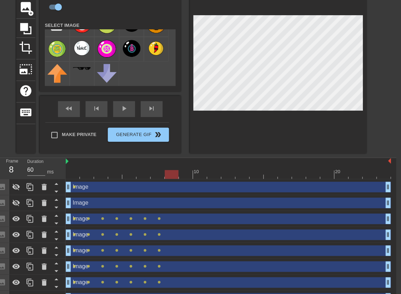
click at [170, 177] on div at bounding box center [228, 174] width 325 height 9
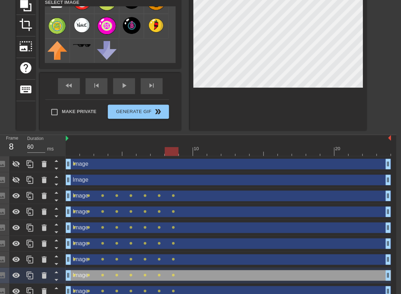
scroll to position [98, 5]
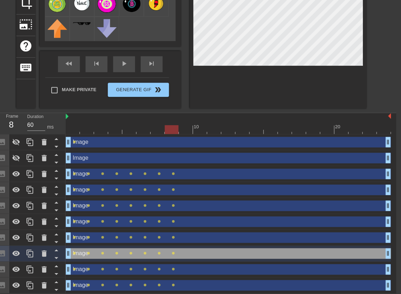
click at [185, 128] on div at bounding box center [228, 129] width 325 height 9
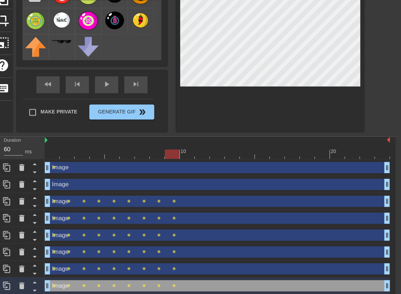
scroll to position [69, 5]
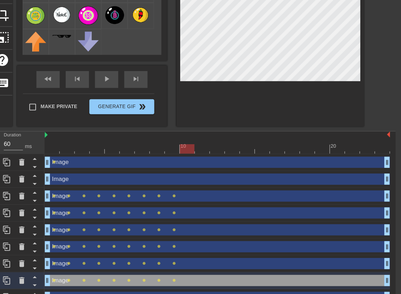
click at [201, 158] on div at bounding box center [227, 157] width 325 height 9
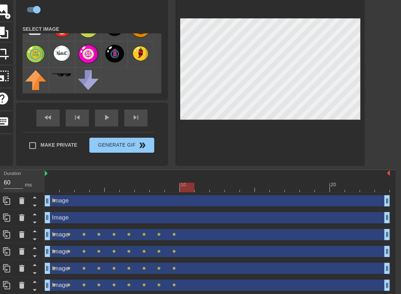
scroll to position [50, 5]
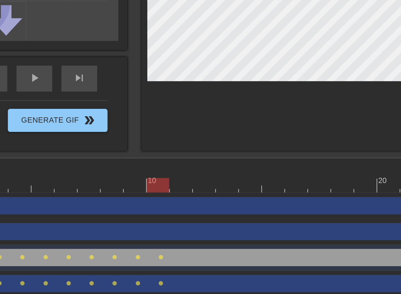
click at [215, 177] on div at bounding box center [228, 176] width 325 height 9
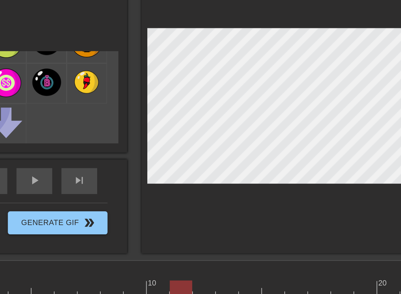
scroll to position [43, 5]
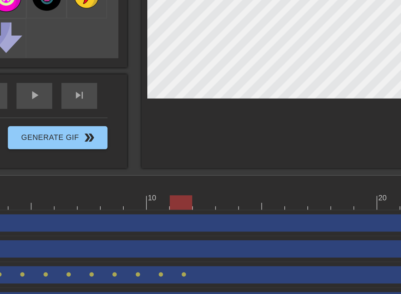
click at [230, 183] on div at bounding box center [228, 183] width 325 height 9
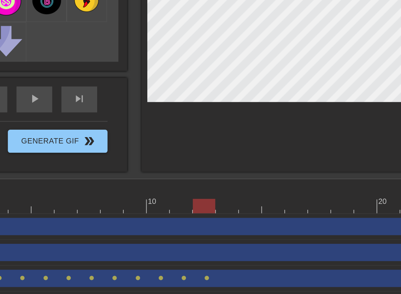
click at [244, 186] on div at bounding box center [228, 183] width 325 height 9
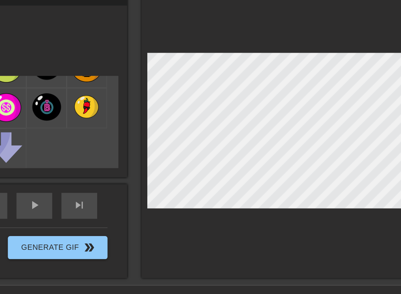
scroll to position [27, 5]
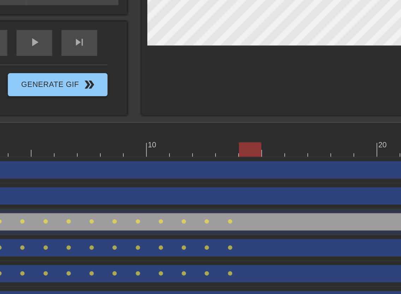
click at [259, 202] on div at bounding box center [228, 200] width 325 height 9
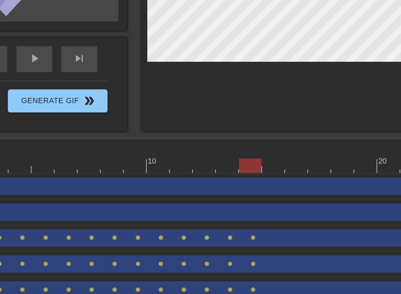
click at [271, 200] on div at bounding box center [228, 200] width 325 height 9
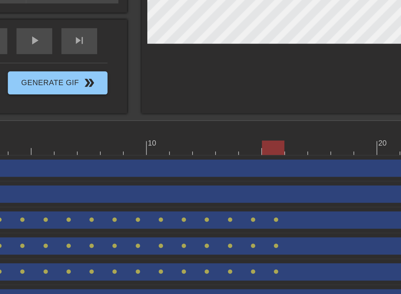
click at [284, 200] on div at bounding box center [228, 200] width 325 height 9
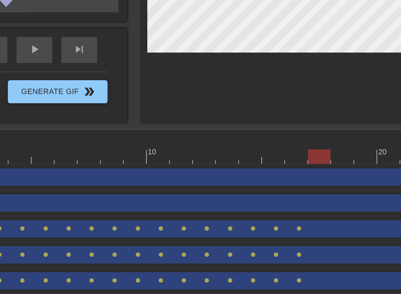
click at [298, 200] on div at bounding box center [228, 200] width 325 height 9
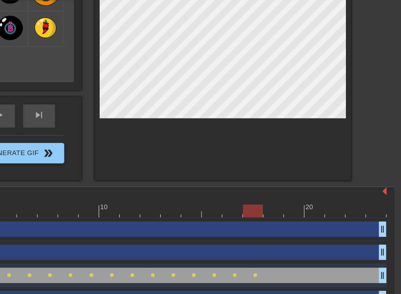
scroll to position [27, 5]
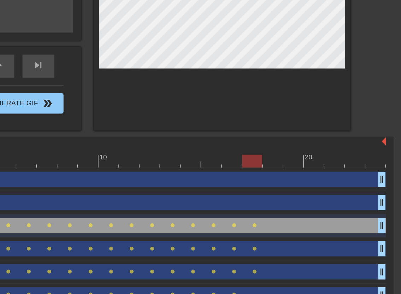
click at [313, 201] on div at bounding box center [227, 200] width 325 height 9
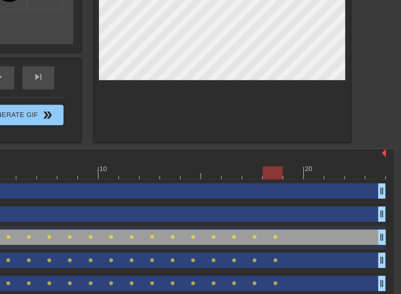
click at [329, 200] on div at bounding box center [227, 200] width 325 height 9
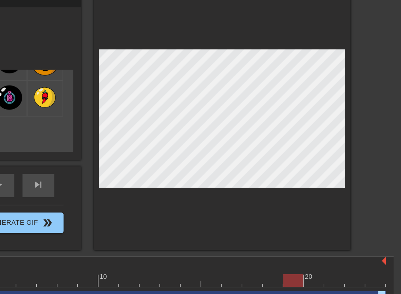
scroll to position [25, 5]
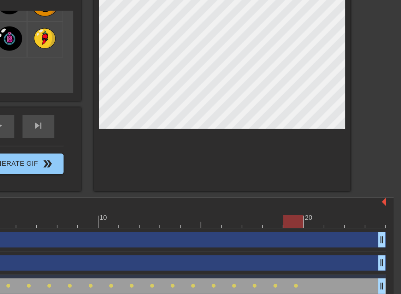
click at [345, 203] on div at bounding box center [227, 201] width 325 height 9
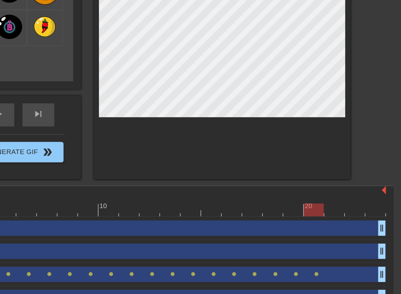
click at [357, 201] on div at bounding box center [227, 201] width 325 height 9
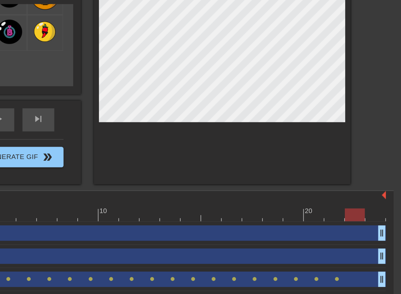
click at [372, 202] on div at bounding box center [227, 201] width 325 height 9
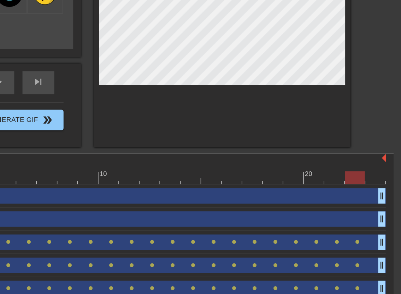
click at [381, 202] on div at bounding box center [227, 201] width 325 height 9
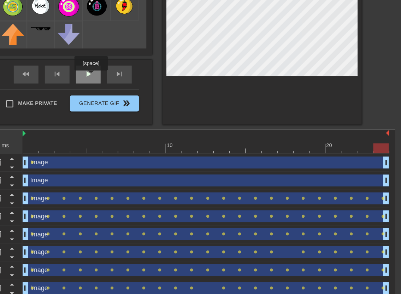
scroll to position [0, 0]
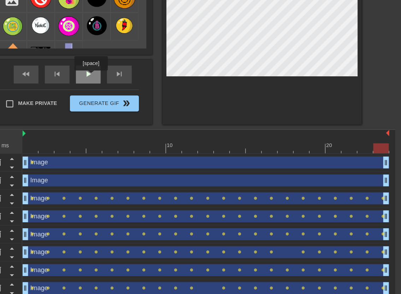
click at [126, 100] on div "play_arrow" at bounding box center [124, 100] width 22 height 16
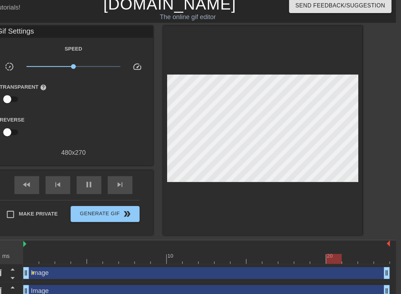
scroll to position [0, 5]
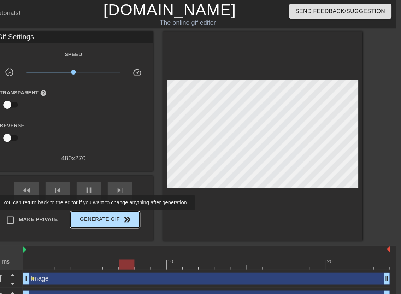
click at [133, 192] on span "Generate Gif double_arrow" at bounding box center [137, 195] width 55 height 8
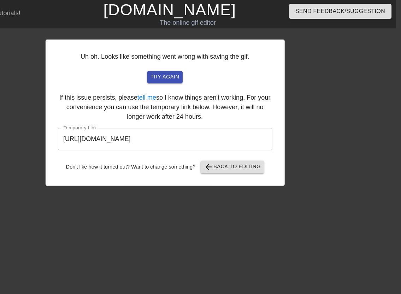
click at [172, 128] on input "[URL][DOMAIN_NAME]" at bounding box center [191, 123] width 190 height 20
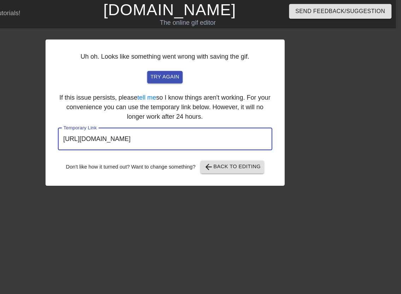
click at [172, 128] on input "[URL][DOMAIN_NAME]" at bounding box center [191, 123] width 190 height 20
